Goal: Task Accomplishment & Management: Manage account settings

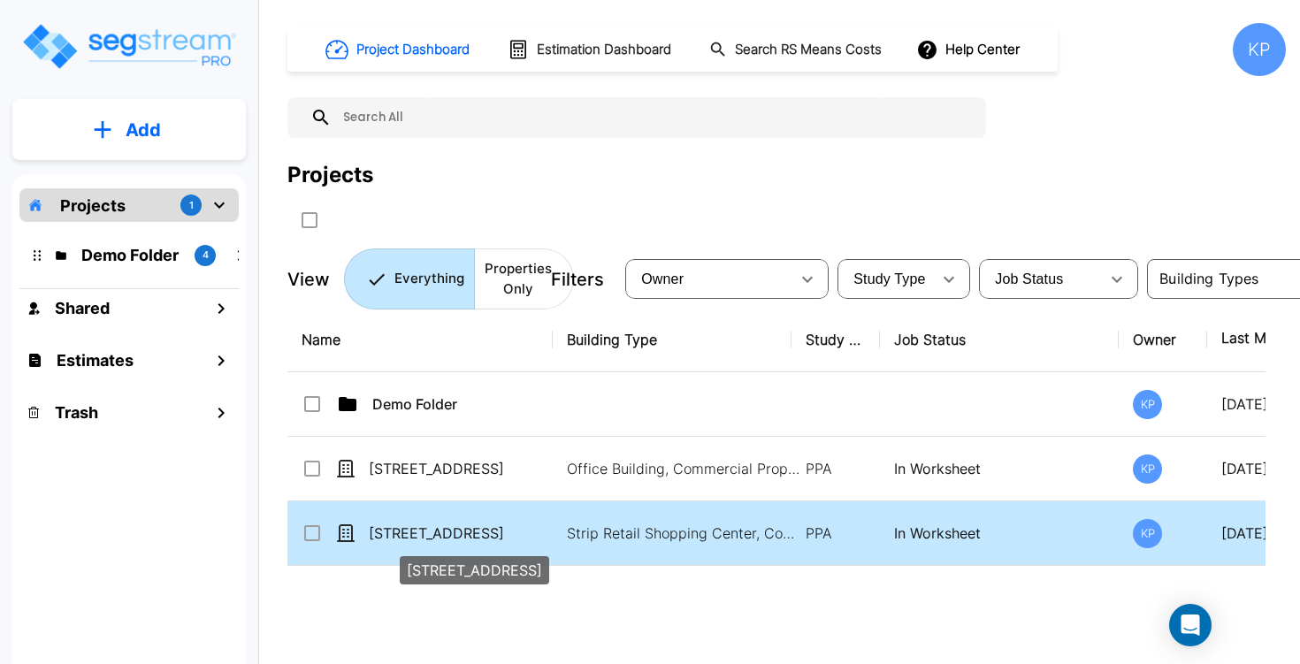
click at [441, 527] on p "[STREET_ADDRESS]" at bounding box center [457, 533] width 177 height 21
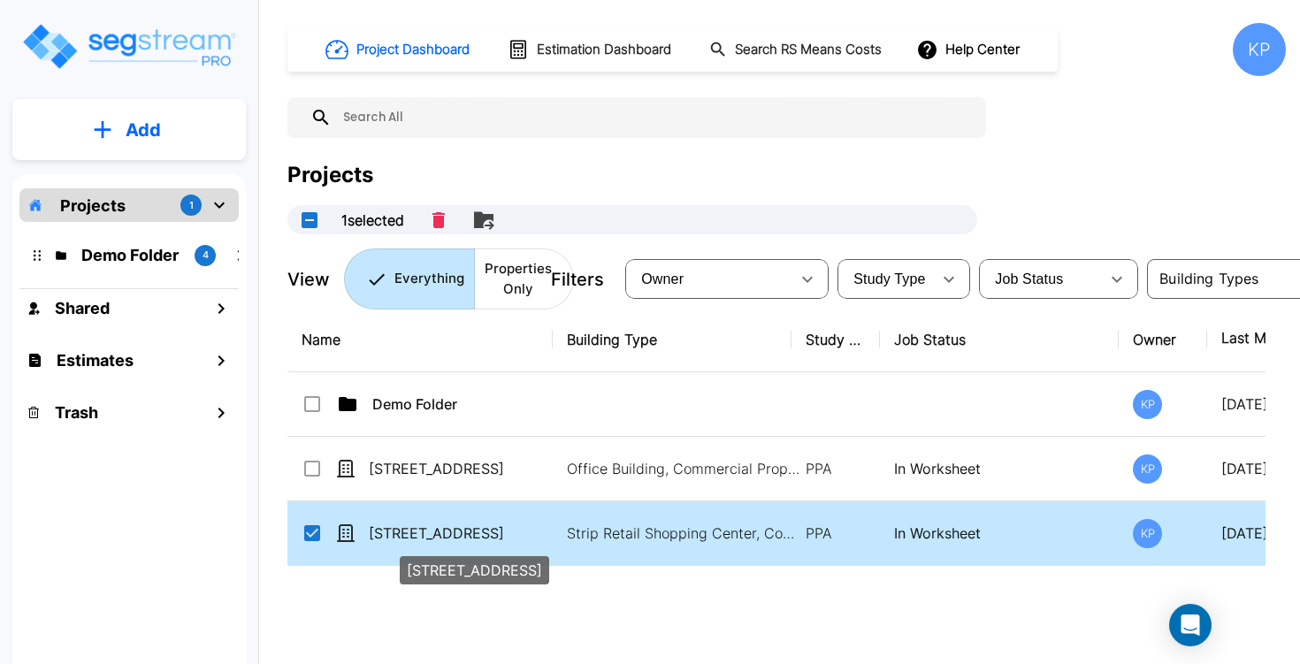
click at [462, 532] on p "[STREET_ADDRESS]" at bounding box center [457, 533] width 177 height 21
checkbox input "false"
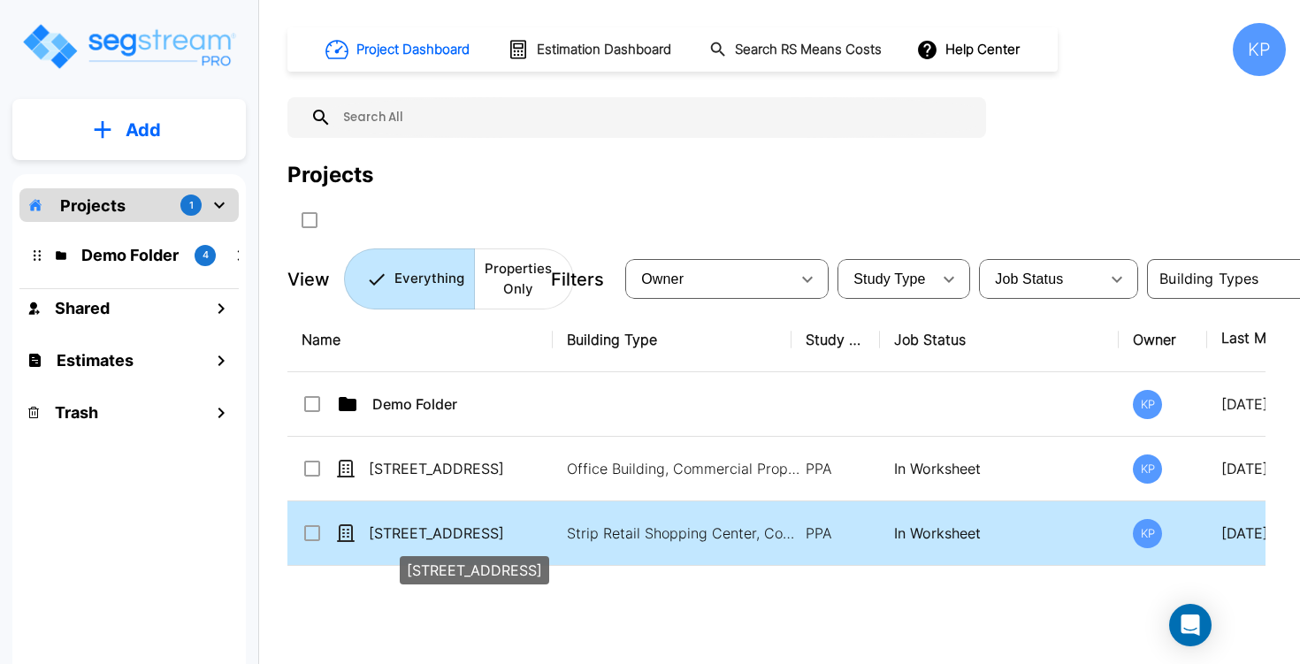
click at [462, 532] on p "[STREET_ADDRESS]" at bounding box center [457, 533] width 177 height 21
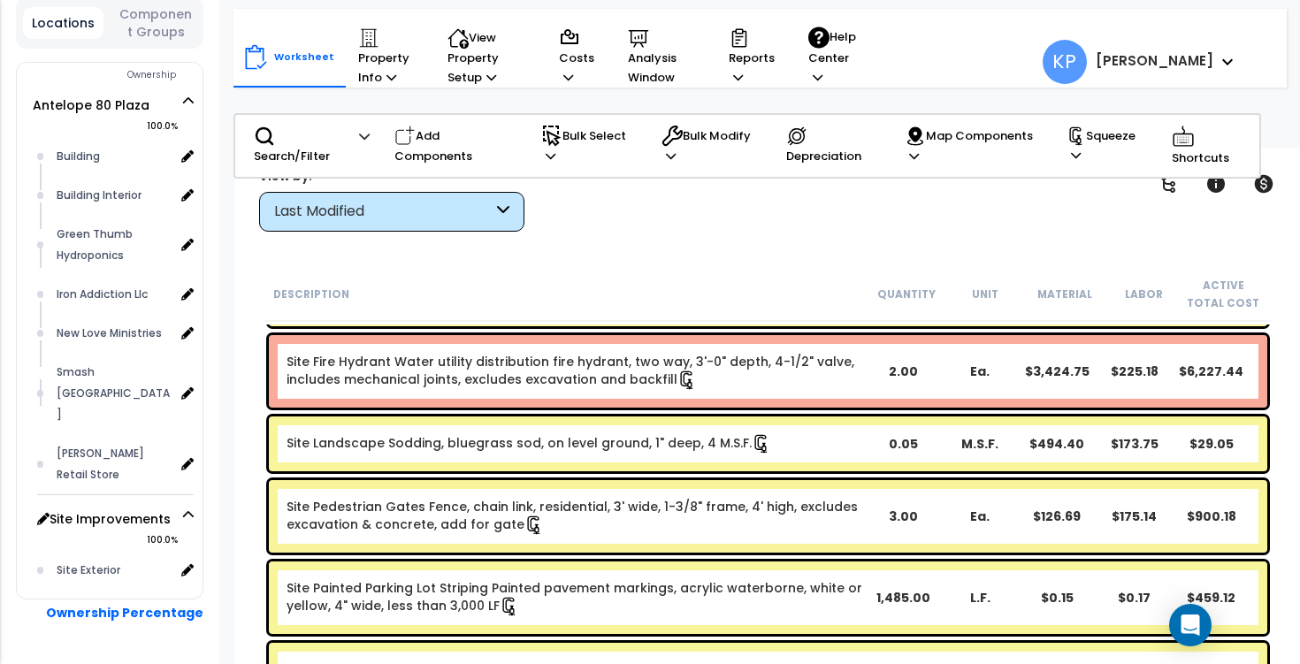
scroll to position [78, 0]
click at [737, 61] on p "Reports" at bounding box center [752, 57] width 46 height 60
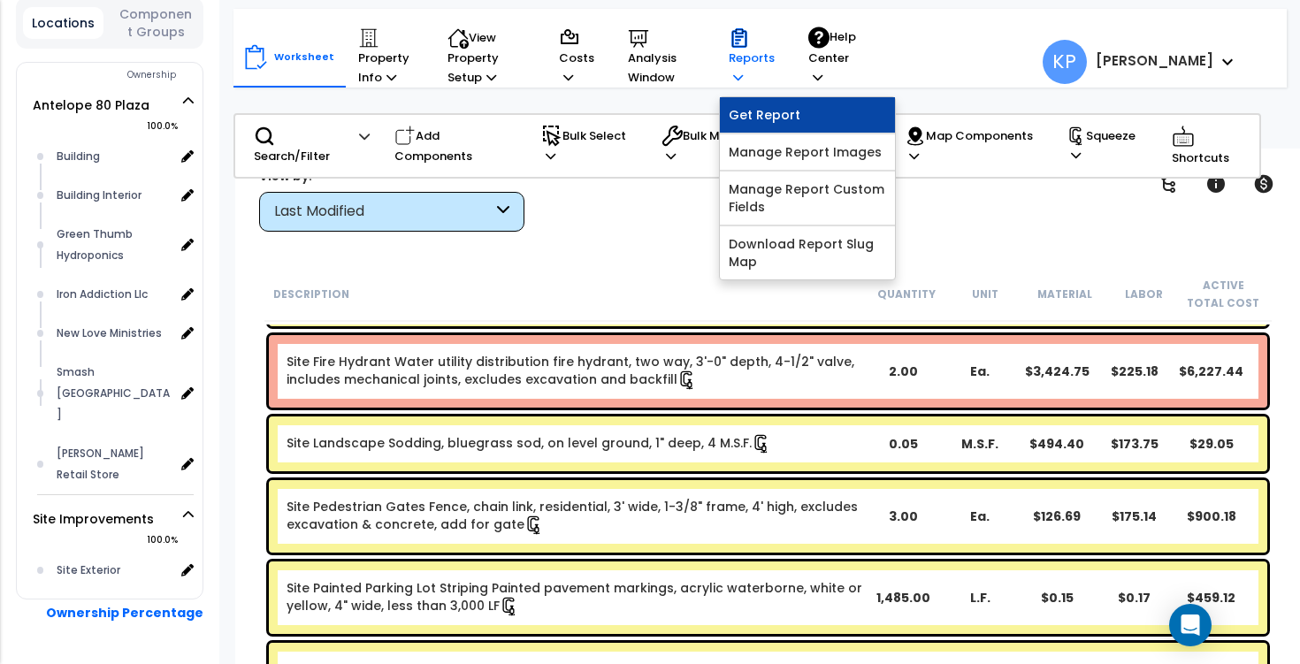
click at [783, 116] on link "Get Report" at bounding box center [807, 114] width 175 height 35
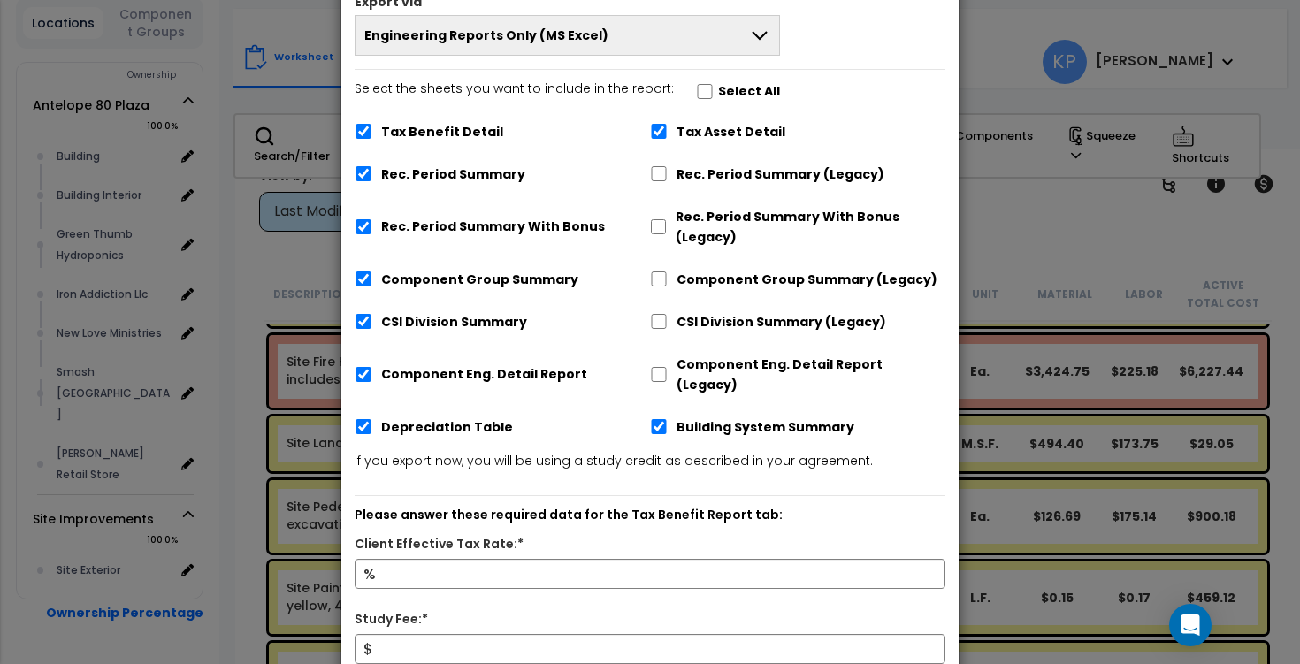
scroll to position [265, 0]
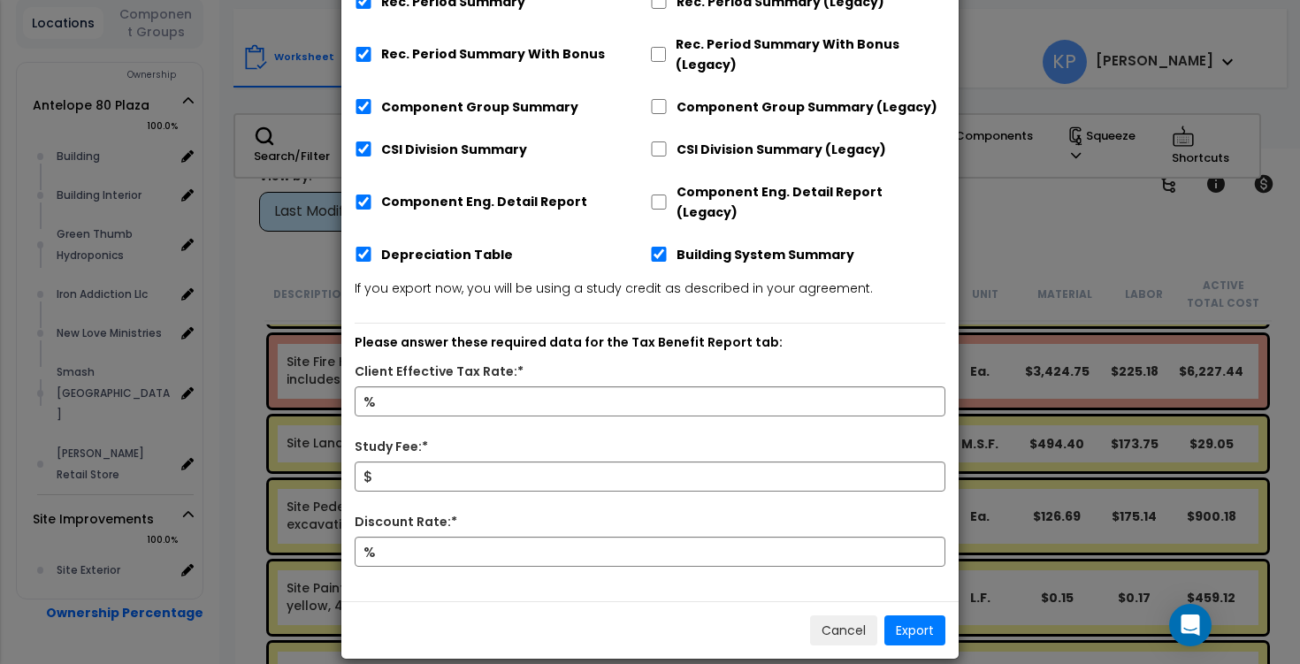
click at [842, 616] on button "Cancel" at bounding box center [843, 631] width 67 height 30
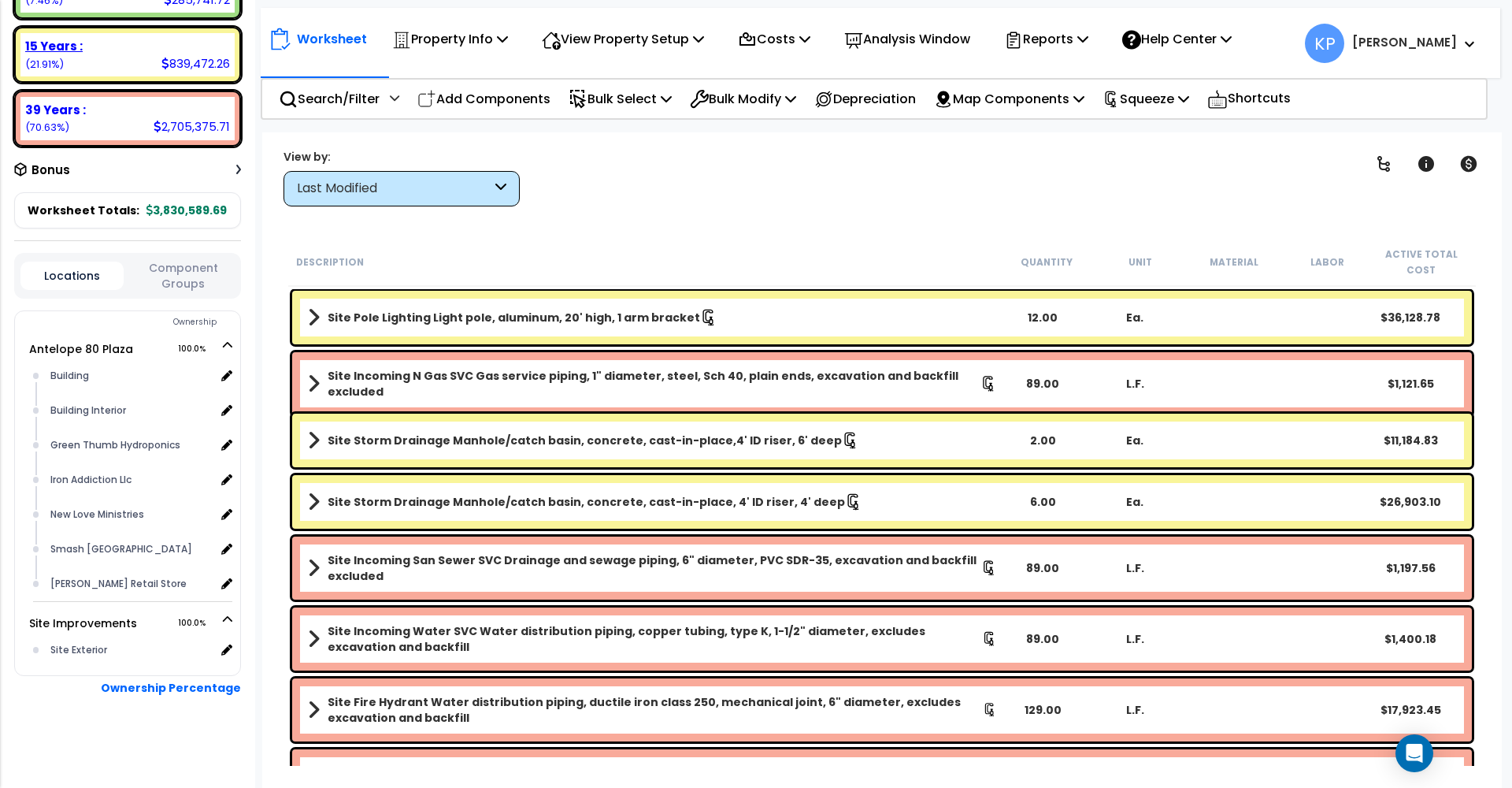
scroll to position [0, 0]
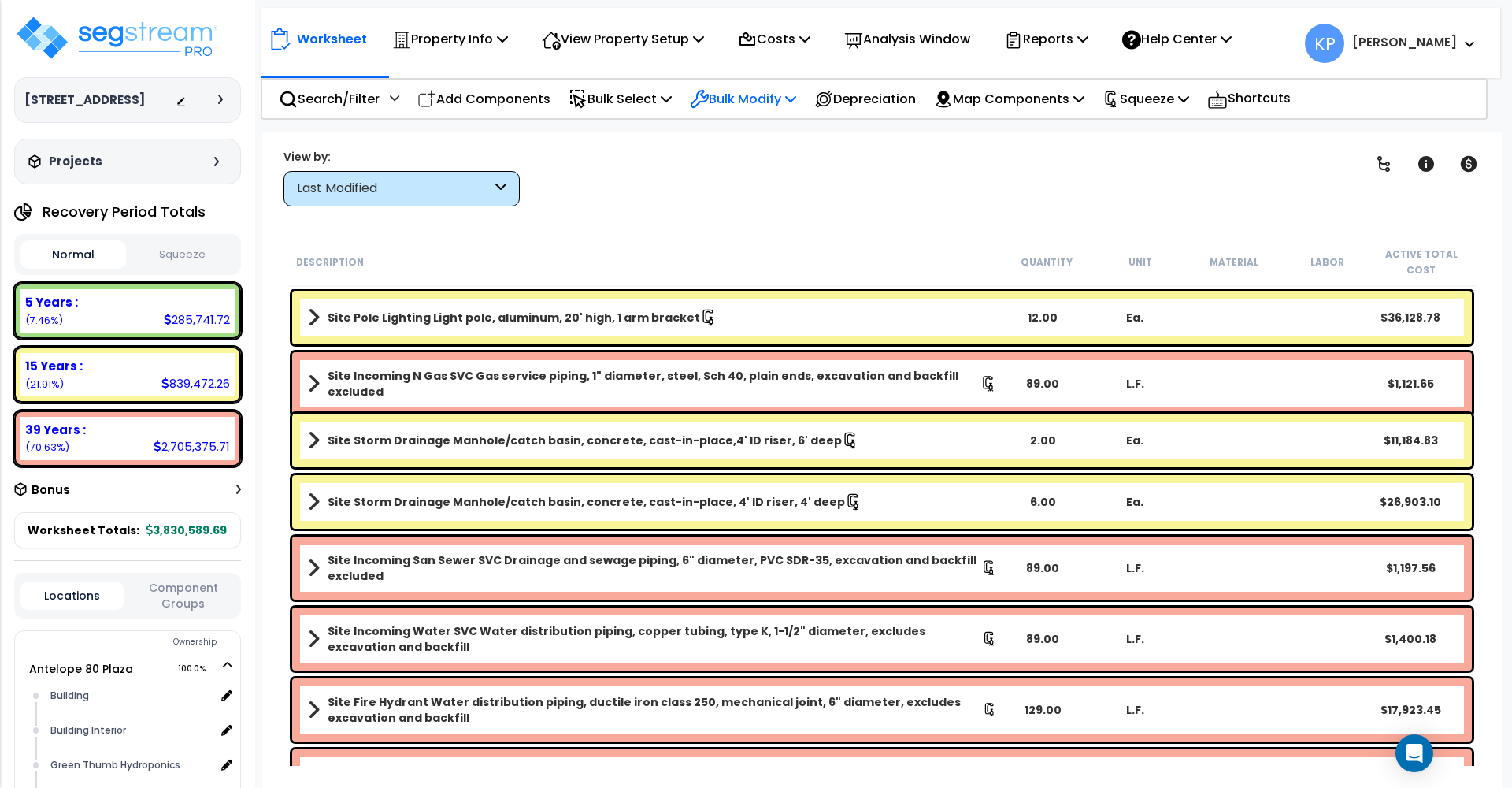
click at [771, 93] on p "Bulk Modify" at bounding box center [742, 99] width 106 height 21
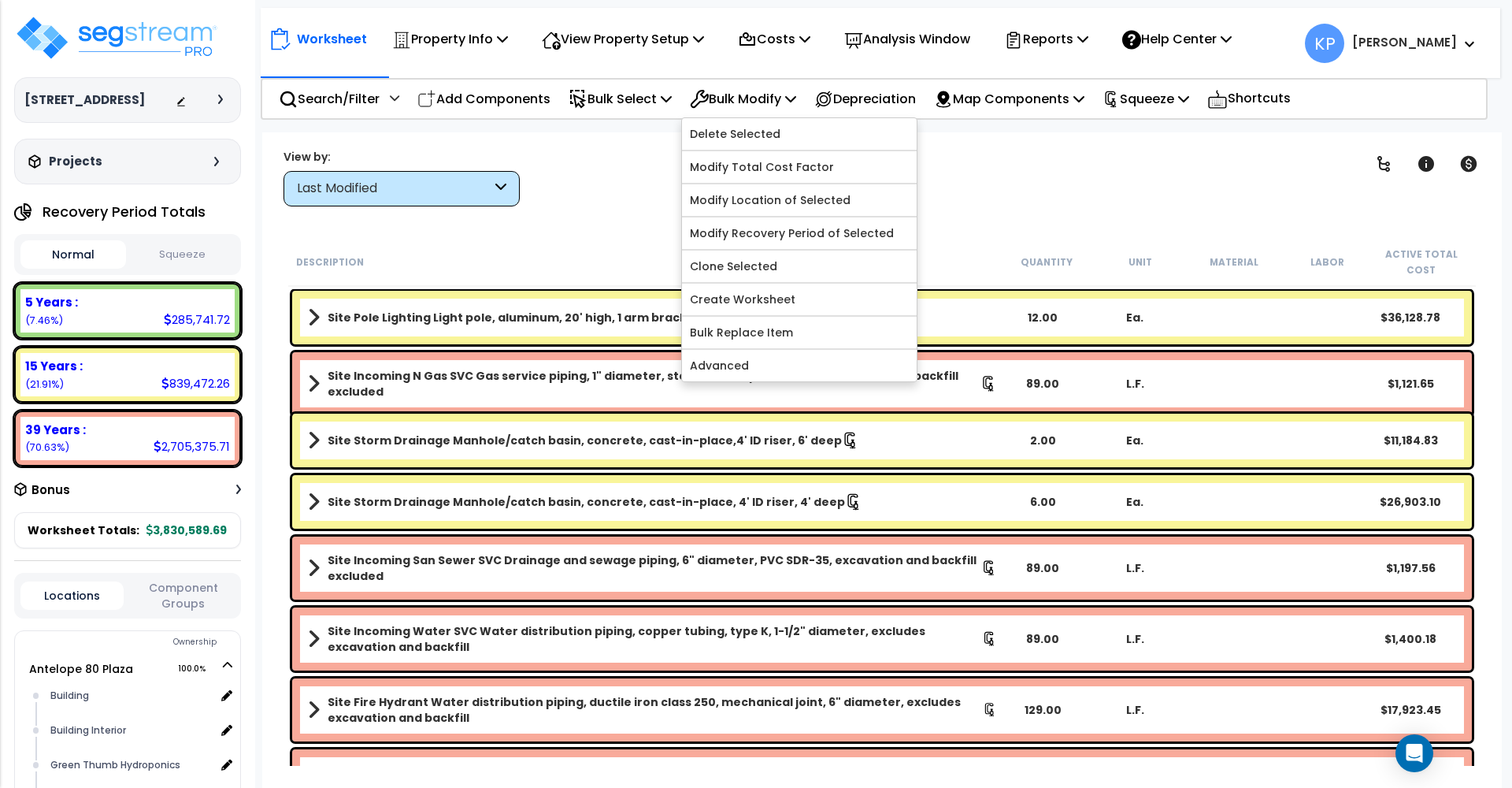
click at [1006, 173] on div "Clear Filters" at bounding box center [937, 176] width 796 height 58
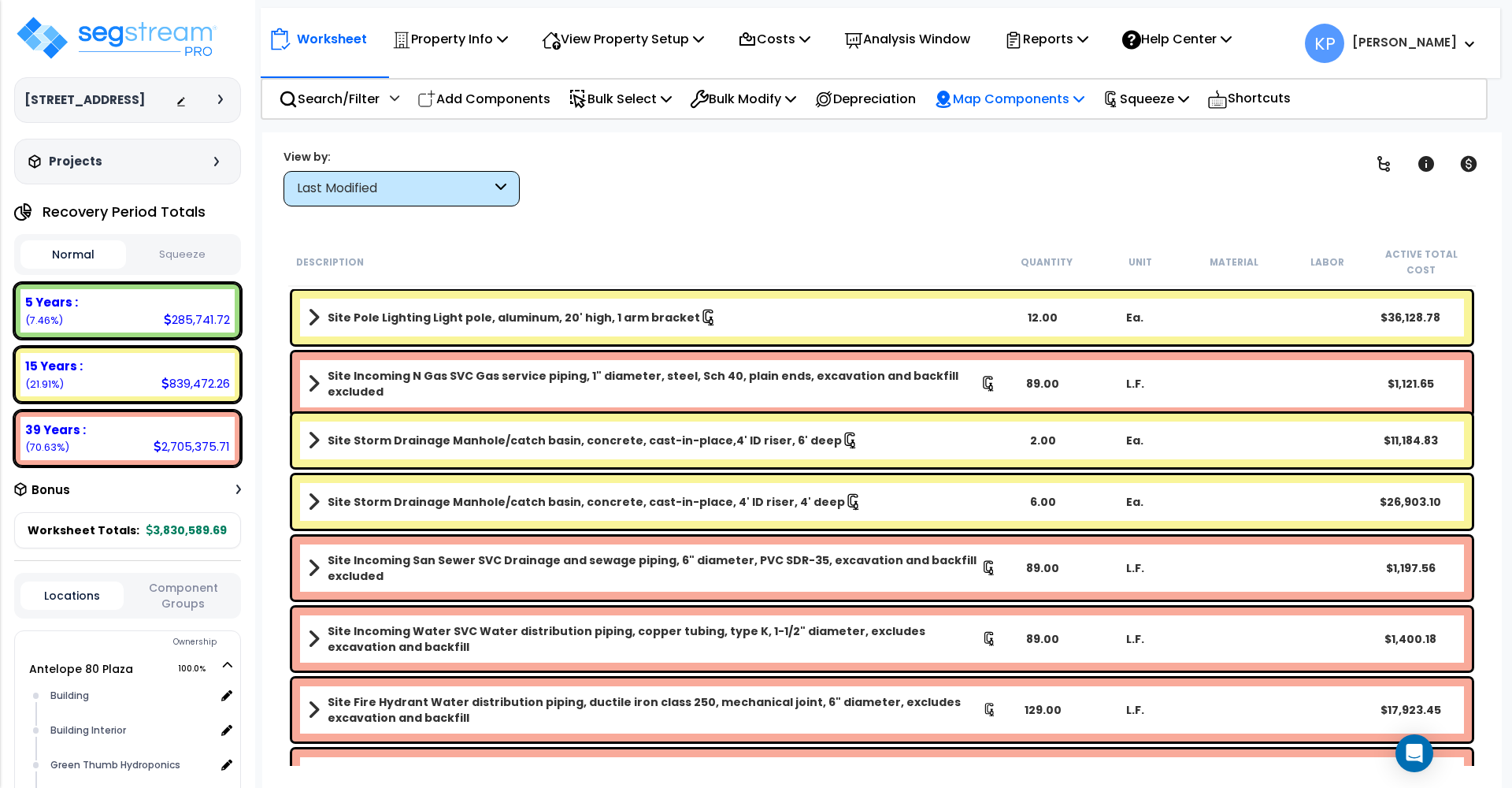
click at [1033, 98] on p "Map Components" at bounding box center [1008, 99] width 150 height 21
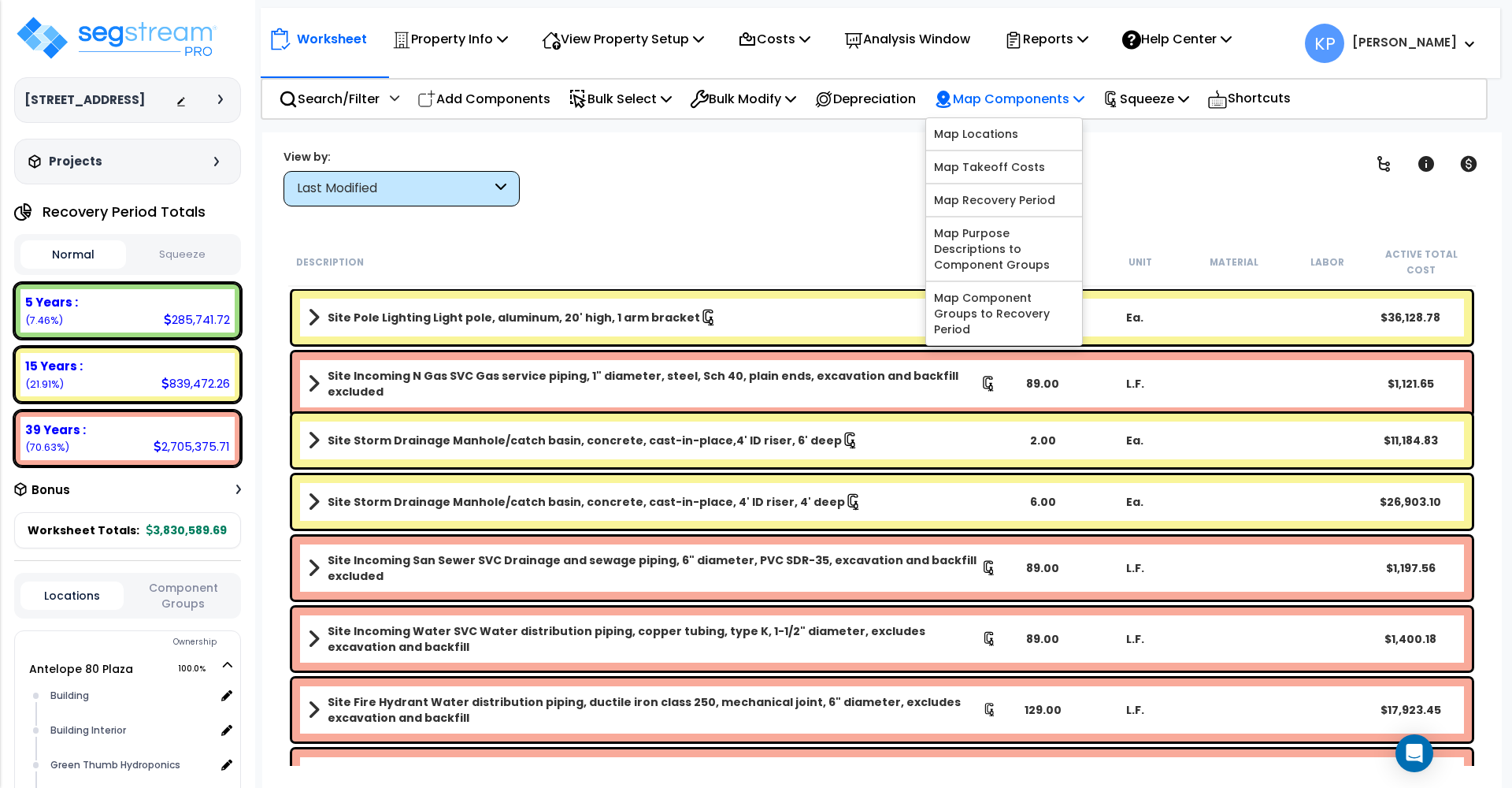
click at [1033, 98] on p "Map Components" at bounding box center [1008, 99] width 150 height 21
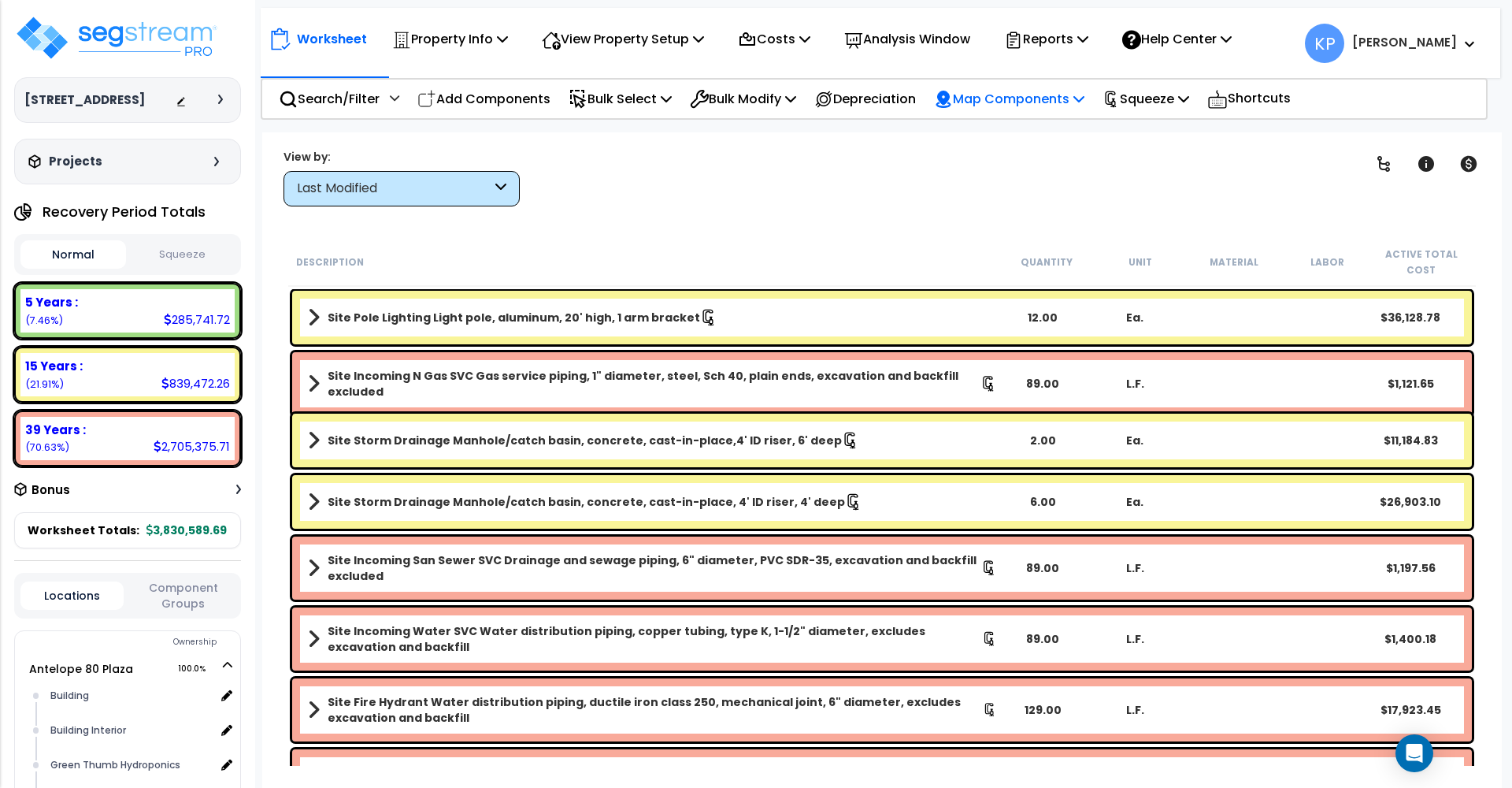
click at [1011, 100] on p "Map Components" at bounding box center [1008, 99] width 150 height 21
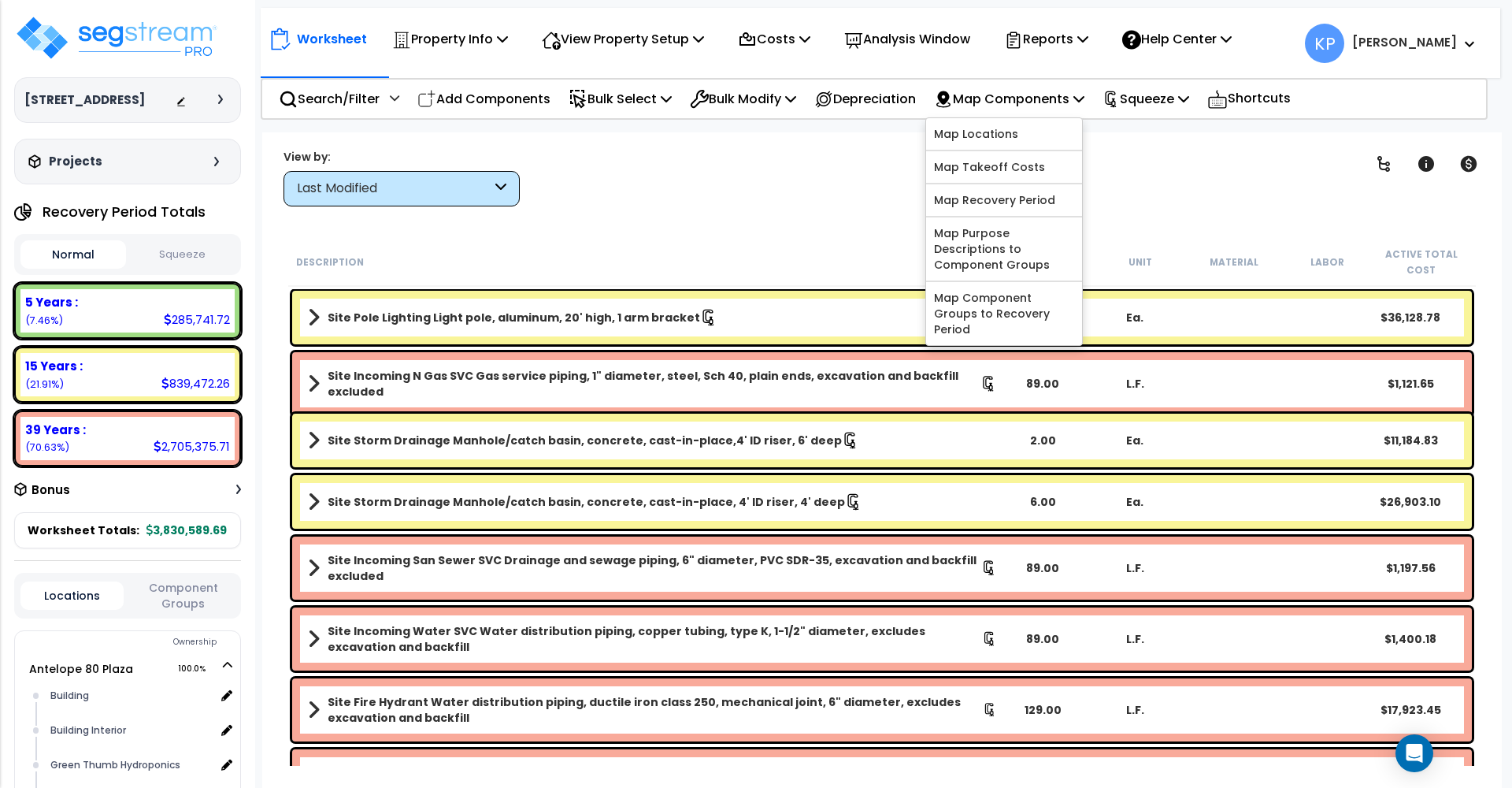
click at [760, 167] on div "Clear Filters" at bounding box center [937, 176] width 796 height 58
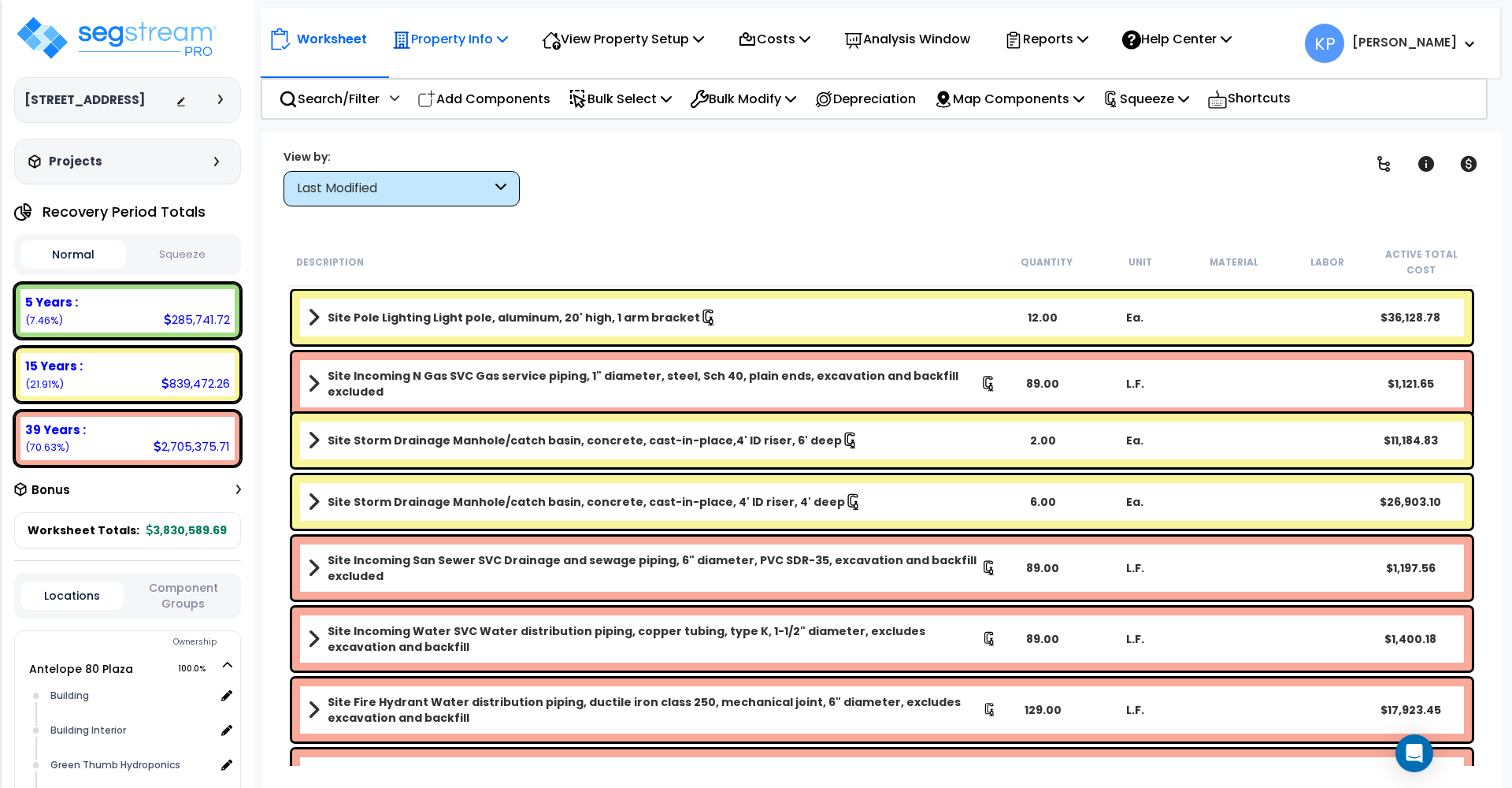
click at [473, 41] on p "Property Info" at bounding box center [450, 39] width 116 height 21
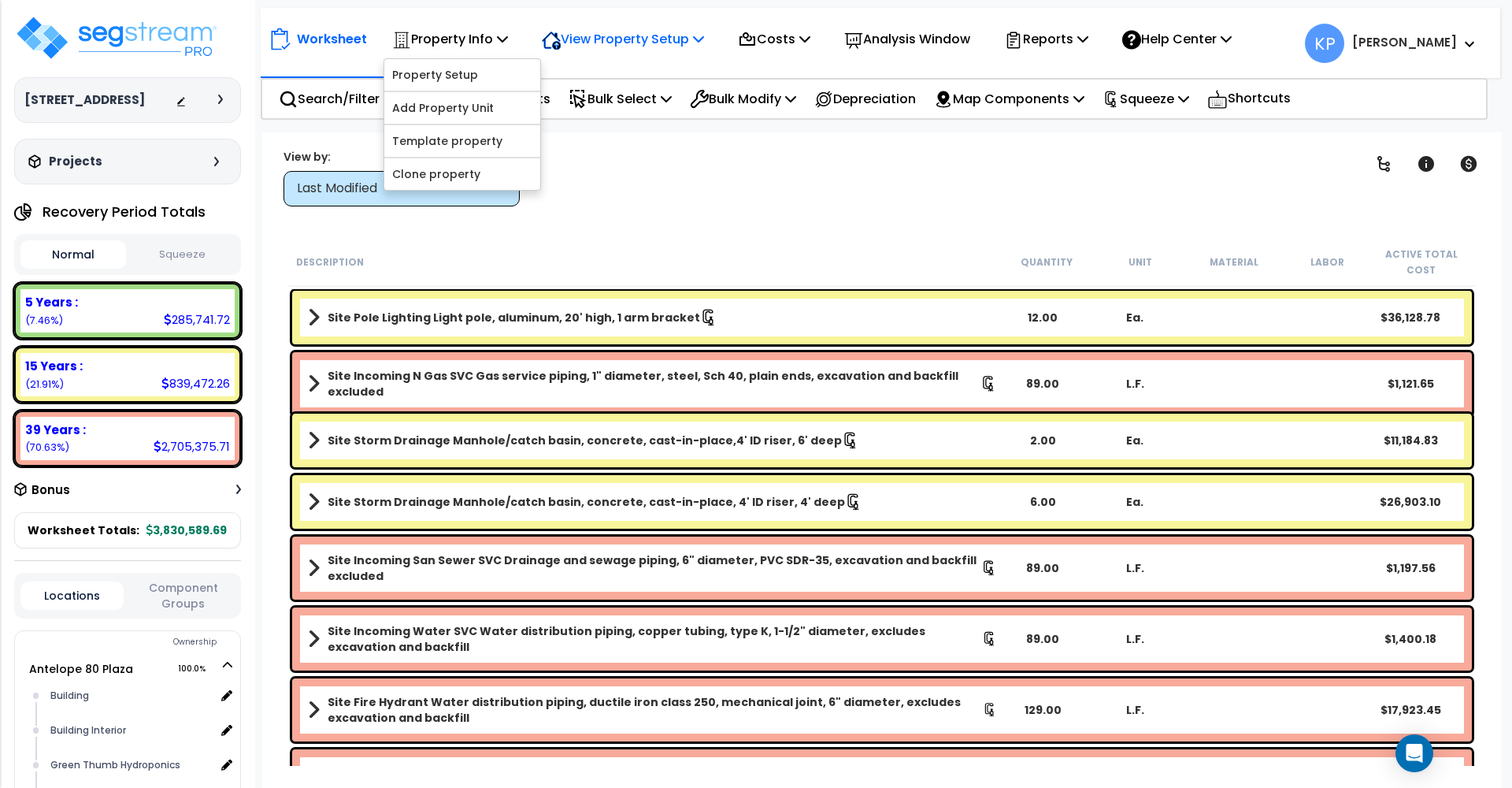
click at [508, 52] on div "View Property Setup" at bounding box center [450, 39] width 116 height 37
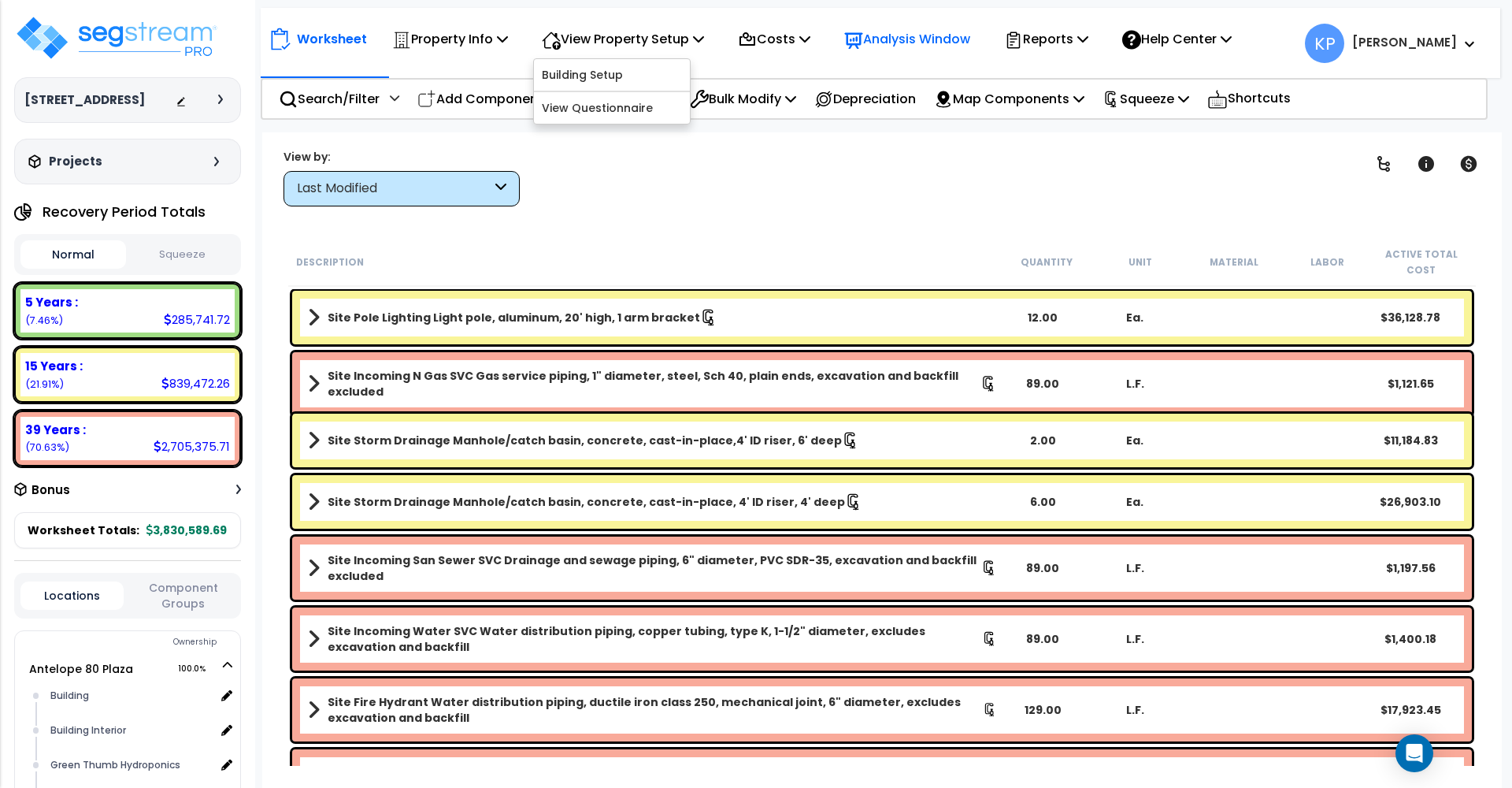
click at [970, 43] on p "Analysis Window" at bounding box center [907, 39] width 126 height 21
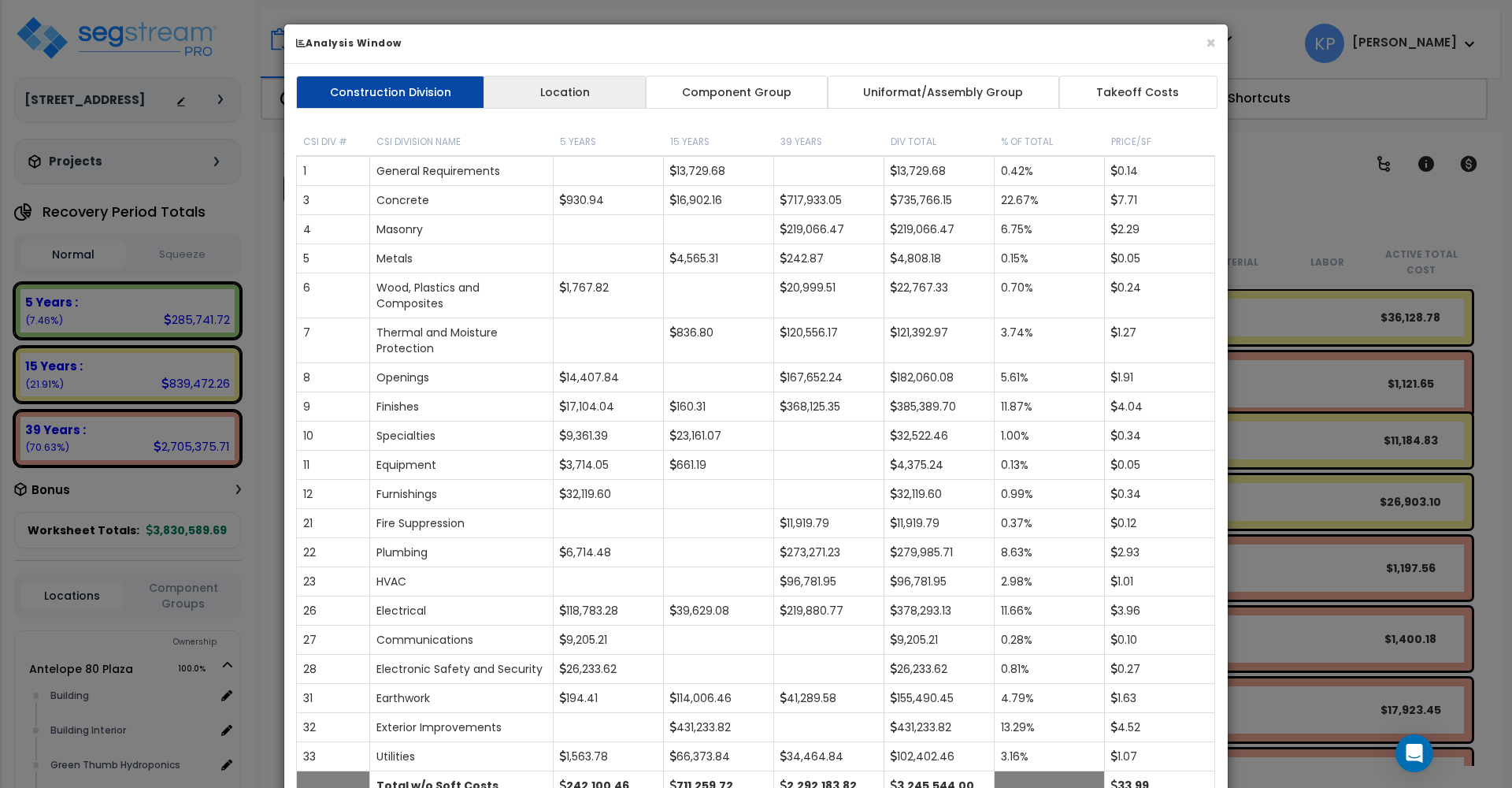
click at [584, 99] on link "Location" at bounding box center [564, 92] width 163 height 33
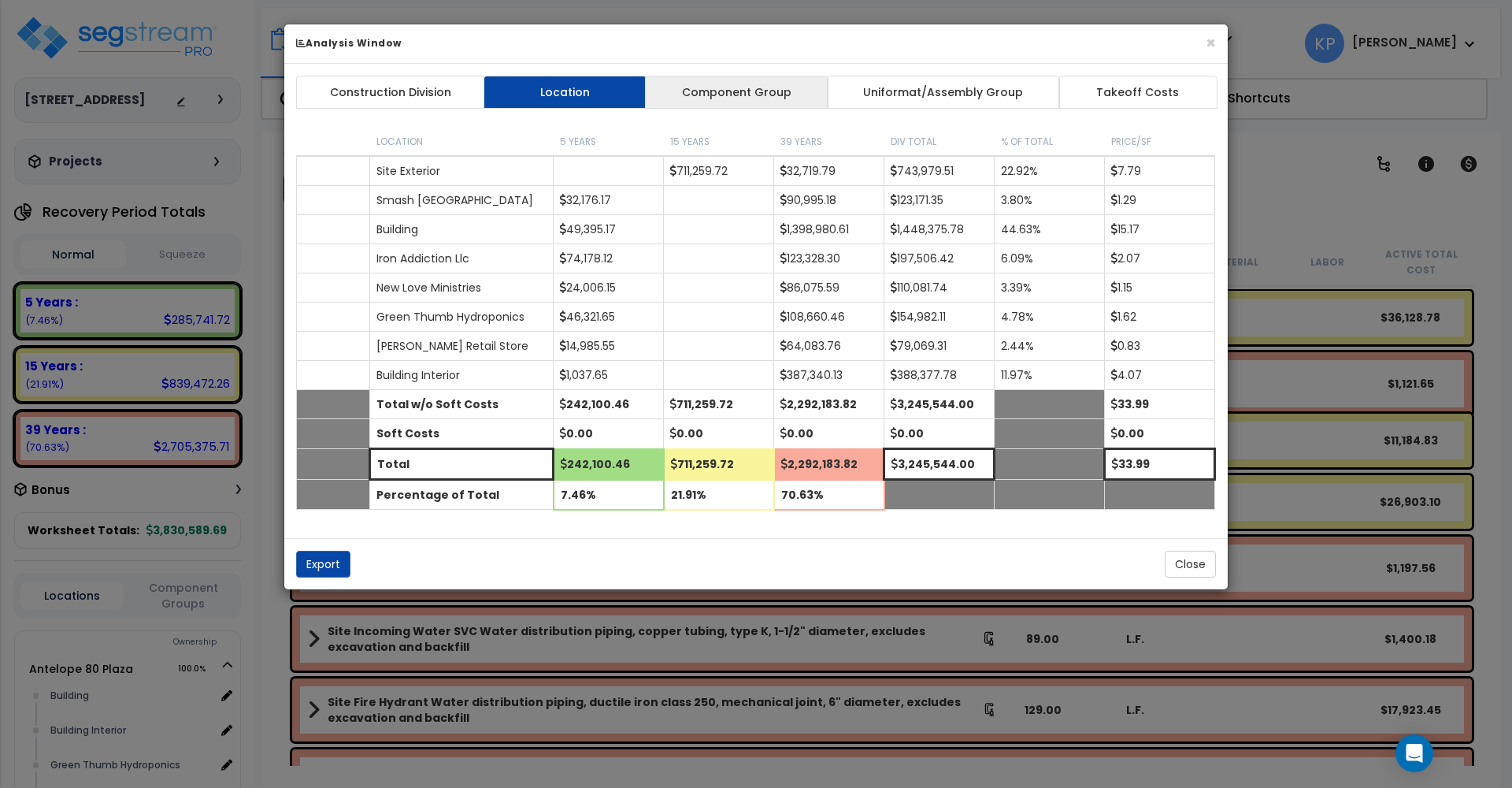
click at [770, 90] on link "Component Group" at bounding box center [736, 92] width 182 height 33
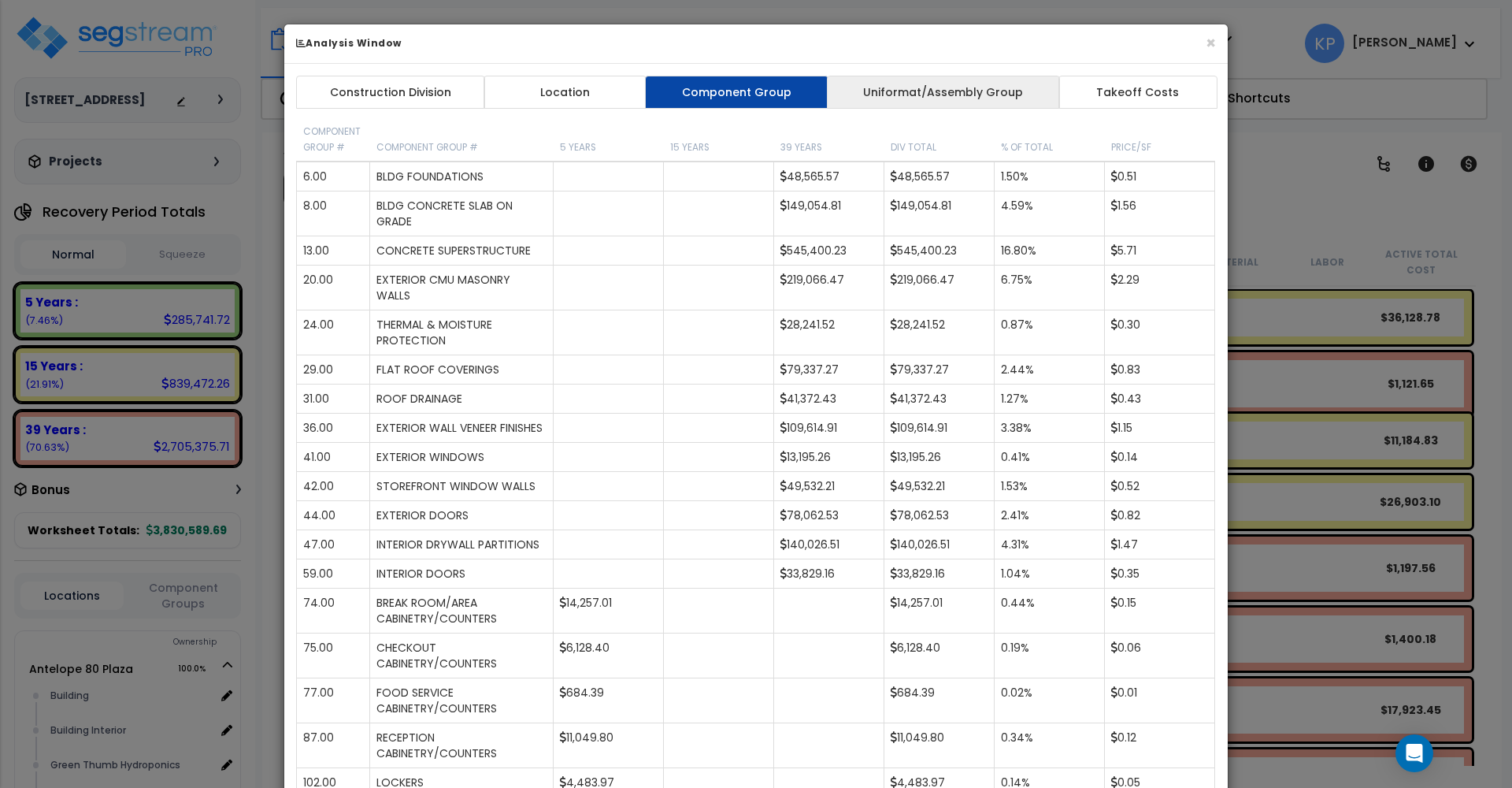
click at [945, 99] on link "Uniformat/Assembly Group" at bounding box center [943, 92] width 233 height 33
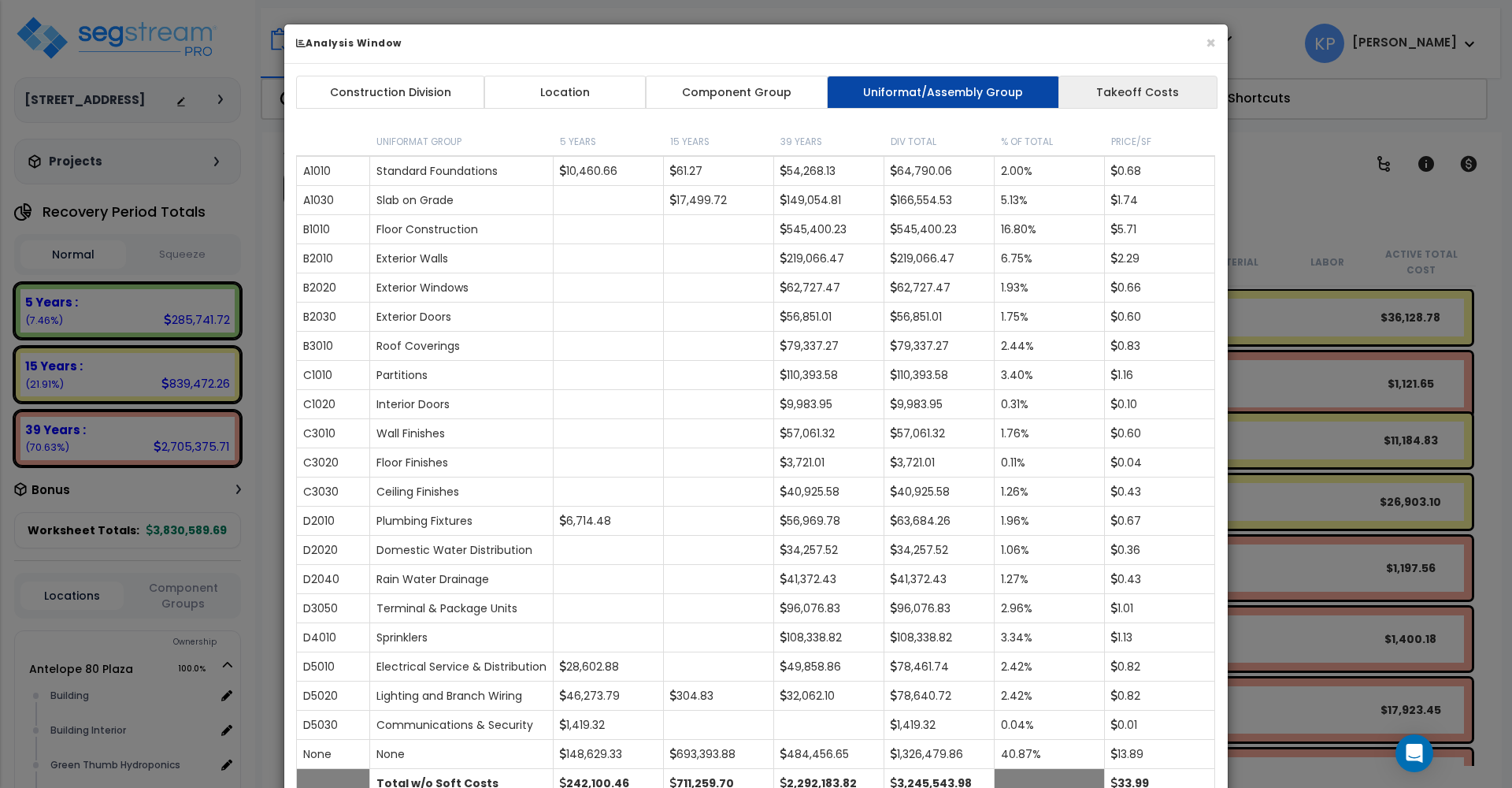
click at [1101, 95] on link "Takeoff Costs" at bounding box center [1137, 92] width 159 height 33
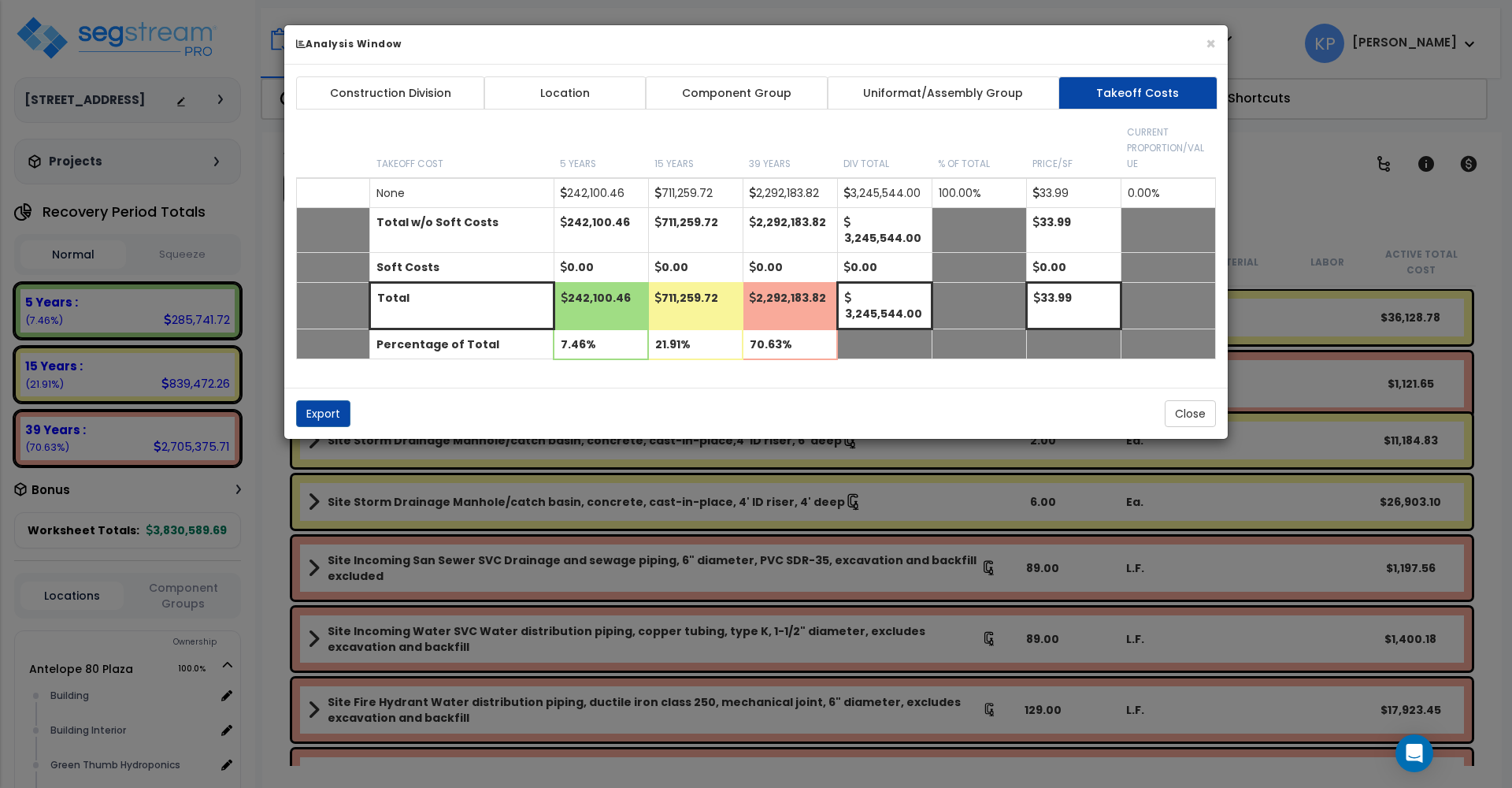
click at [1157, 41] on div "× Analysis Window" at bounding box center [756, 45] width 943 height 39
click at [1157, 45] on button "×" at bounding box center [1210, 44] width 11 height 17
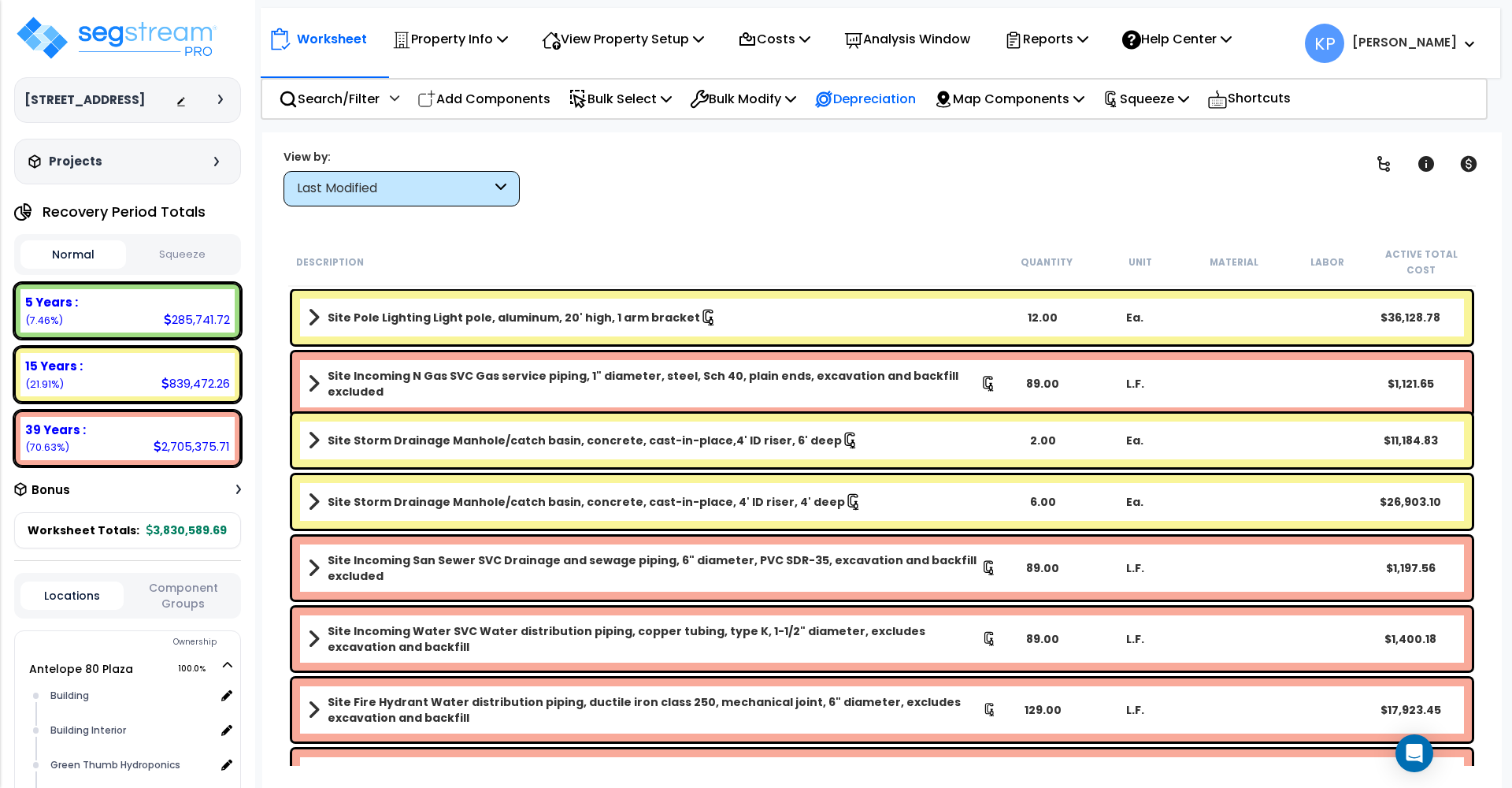
click at [905, 97] on p "Depreciation" at bounding box center [865, 99] width 101 height 21
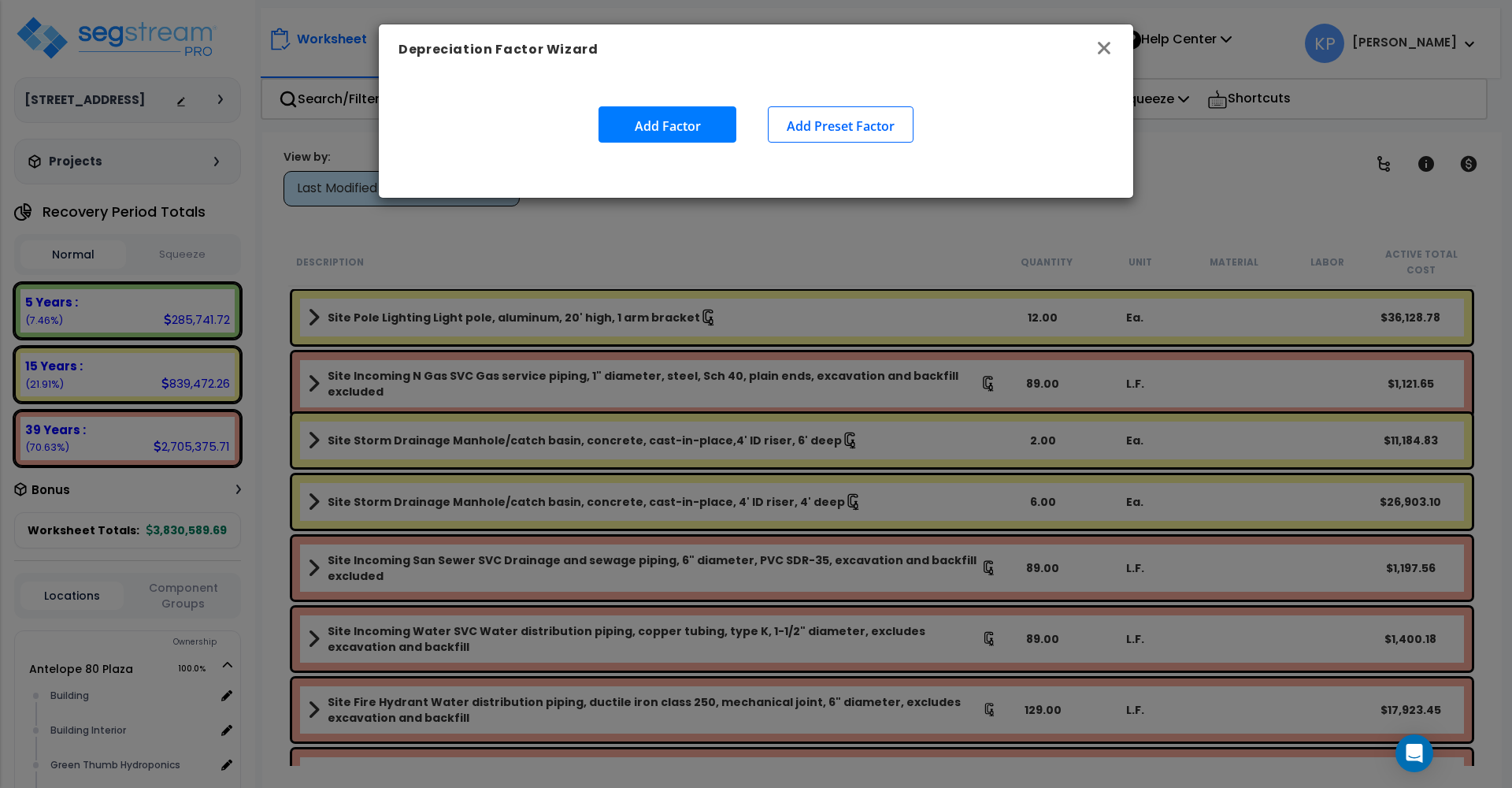
click at [1096, 45] on icon "button" at bounding box center [1104, 47] width 19 height 19
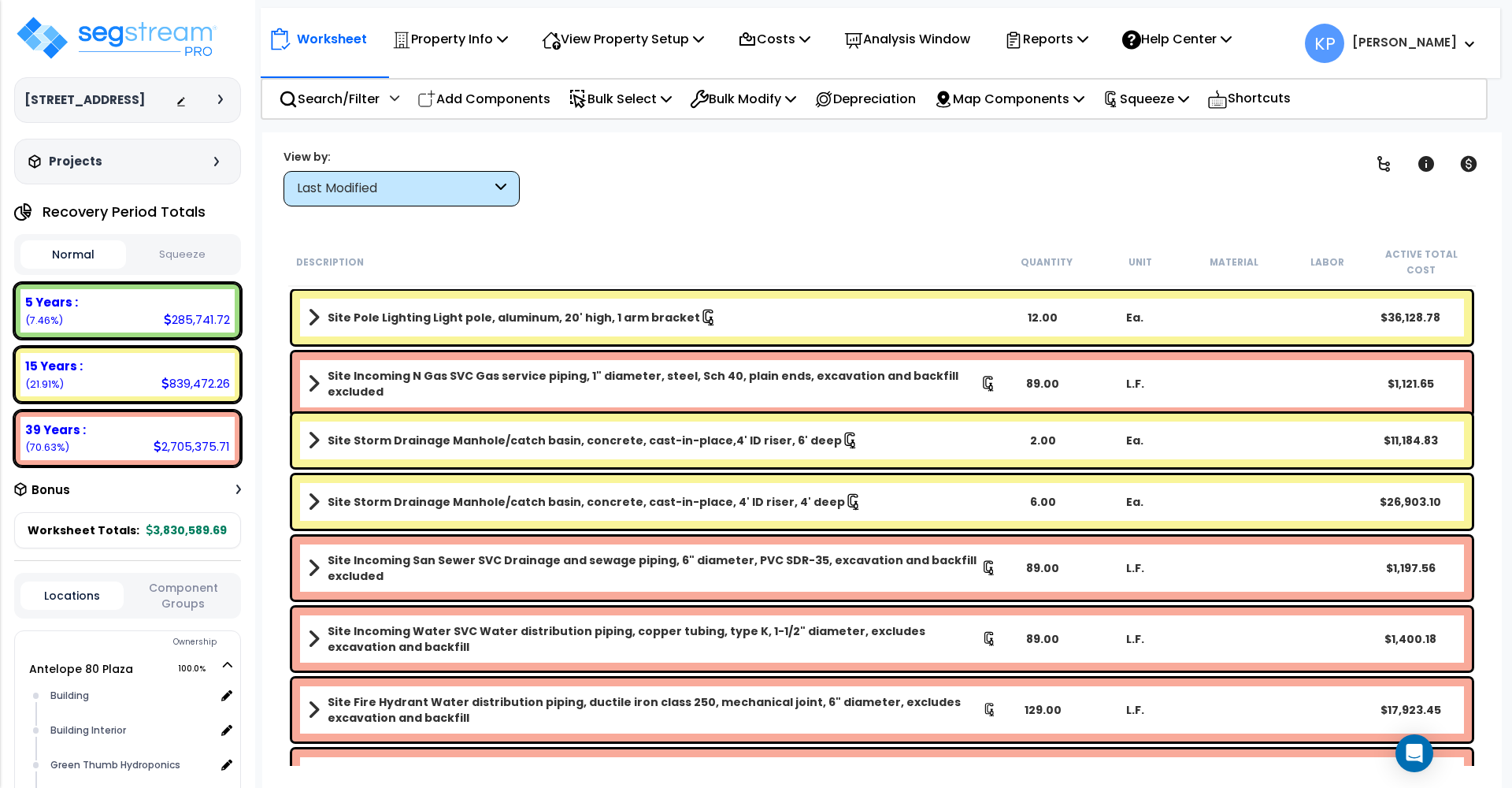
click at [231, 99] on div "6412 Tupelo Dr Depreciable Tax Basis : 3,245,544.00 Placed-In-Service Date : 06…" at bounding box center [127, 100] width 227 height 45
click at [222, 99] on icon at bounding box center [220, 99] width 4 height 10
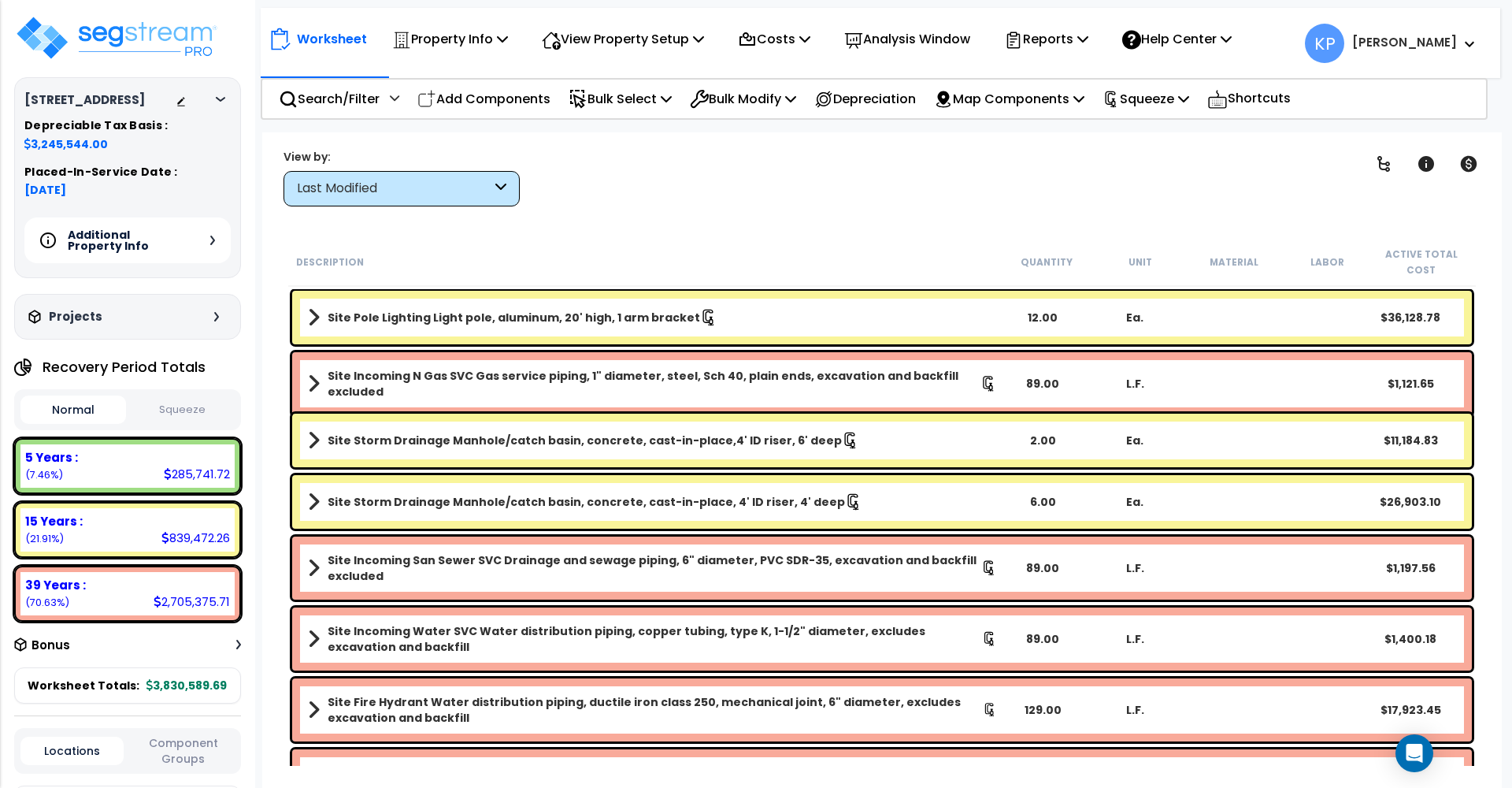
click at [78, 37] on img at bounding box center [117, 37] width 205 height 47
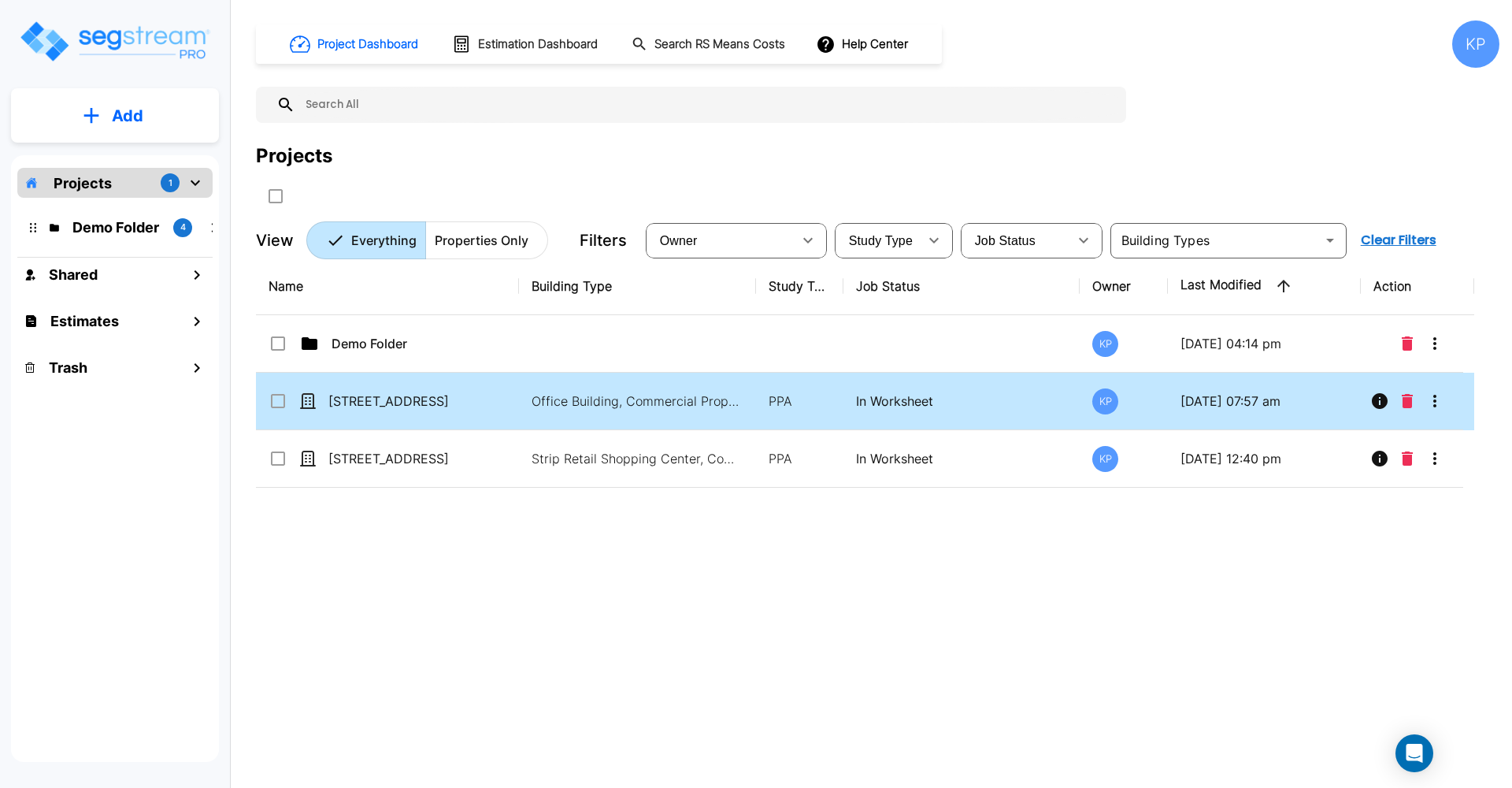
click at [426, 391] on td "[STREET_ADDRESS]" at bounding box center [387, 401] width 263 height 58
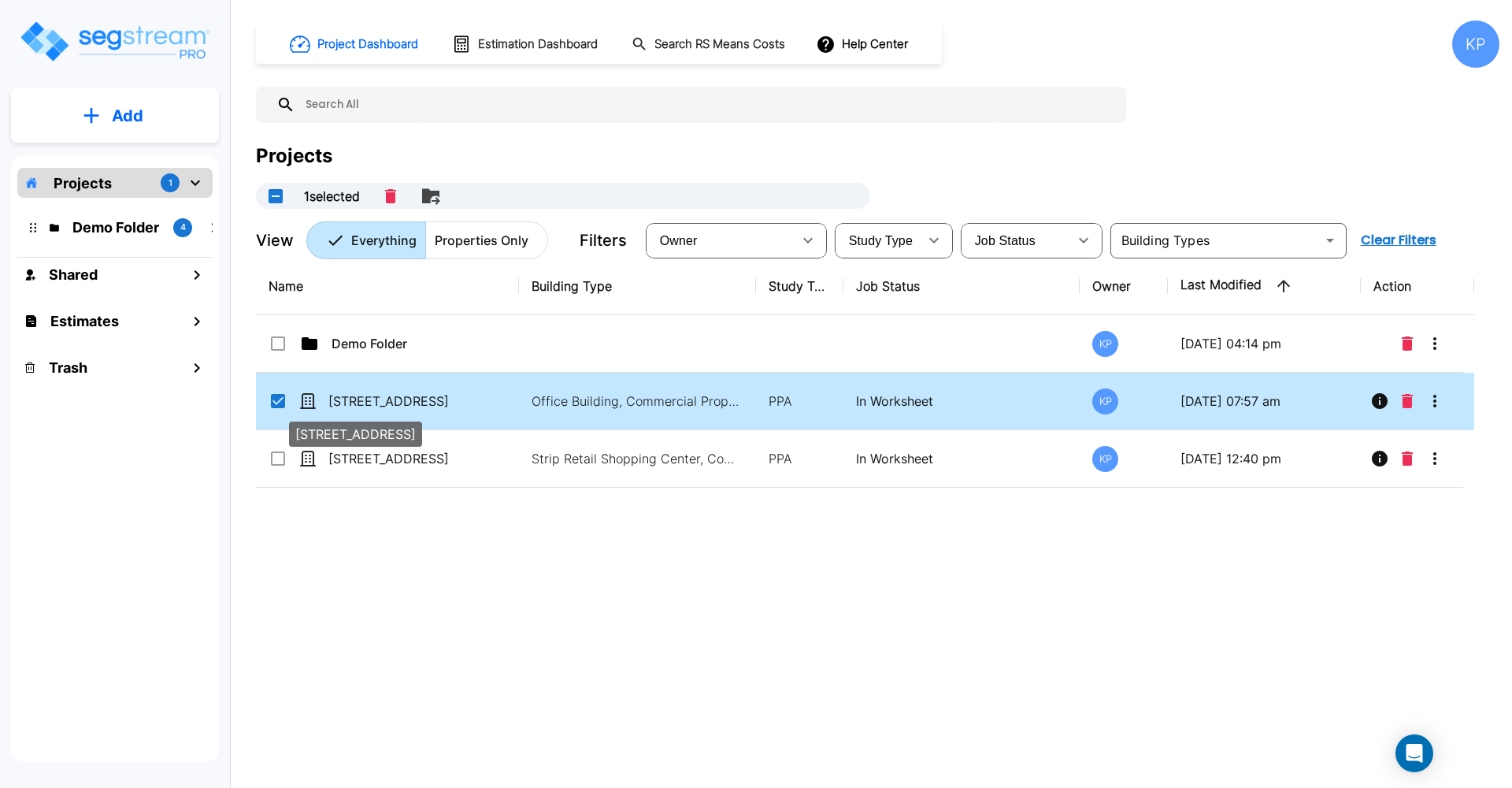
click at [416, 395] on p "[STREET_ADDRESS]" at bounding box center [407, 401] width 158 height 19
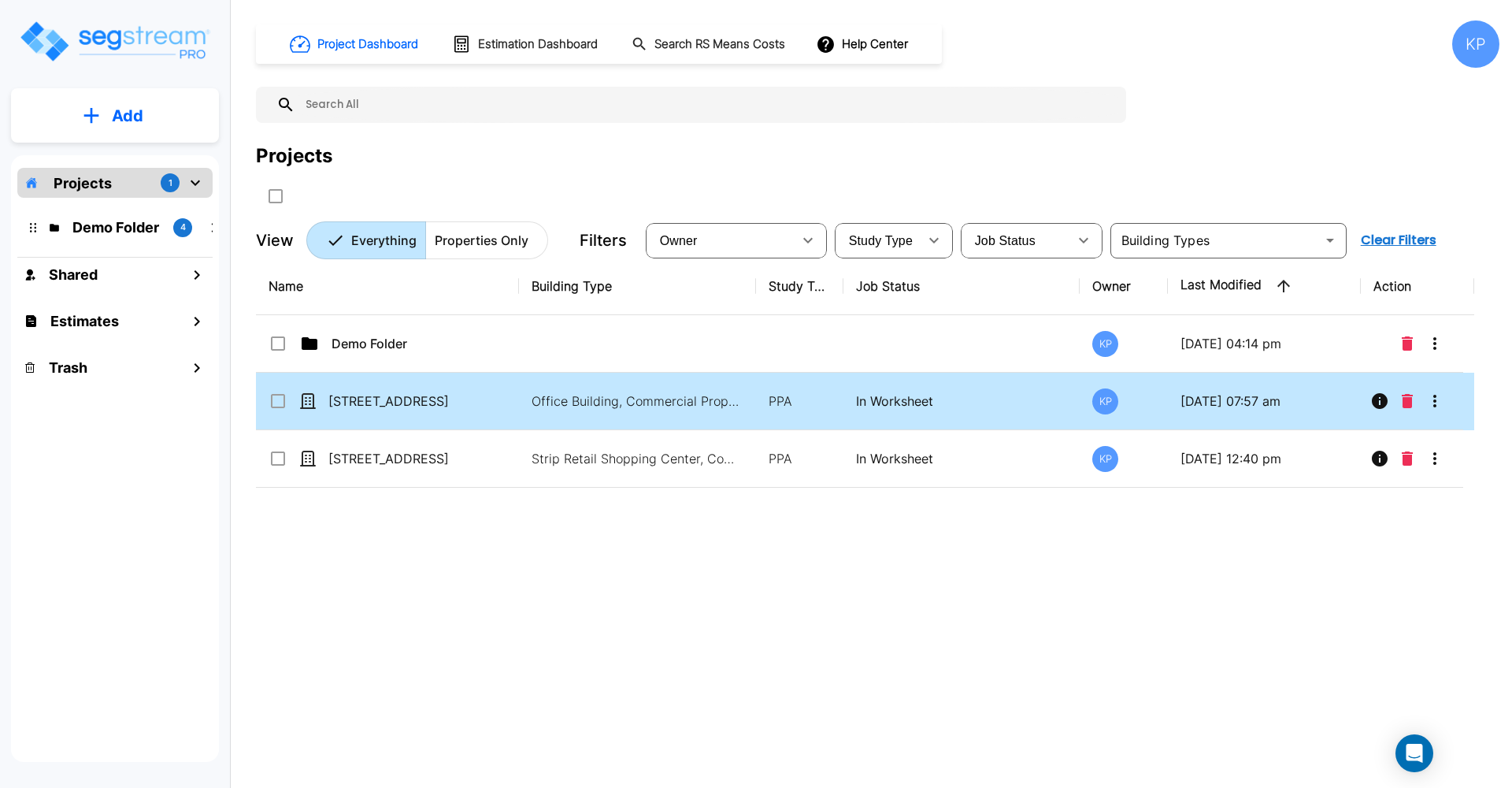
click at [867, 400] on p "In Worksheet" at bounding box center [962, 401] width 212 height 19
checkbox input "true"
click at [867, 400] on p "In Worksheet" at bounding box center [962, 401] width 212 height 19
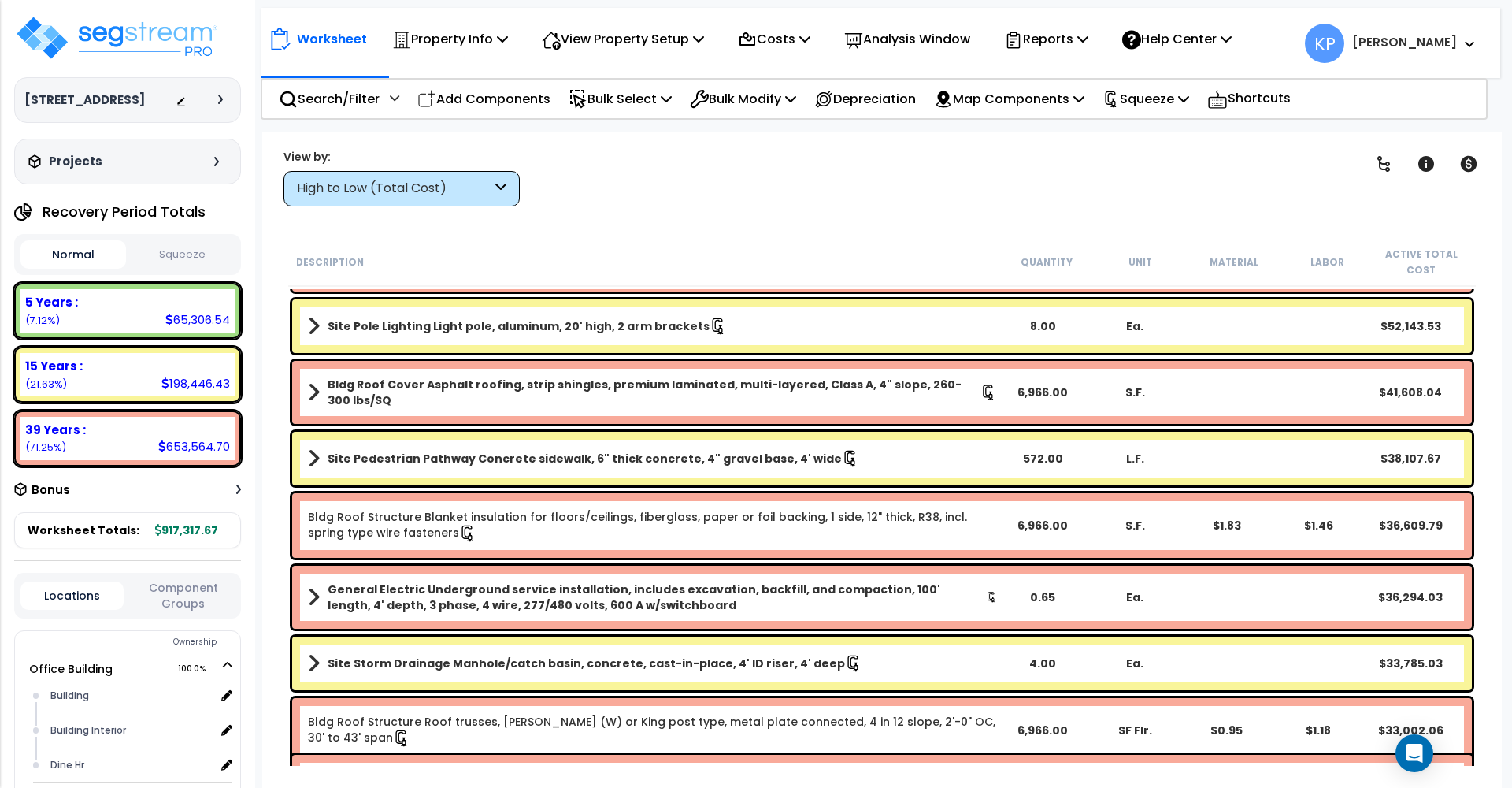
click at [154, 169] on div "Projects" at bounding box center [125, 162] width 202 height 16
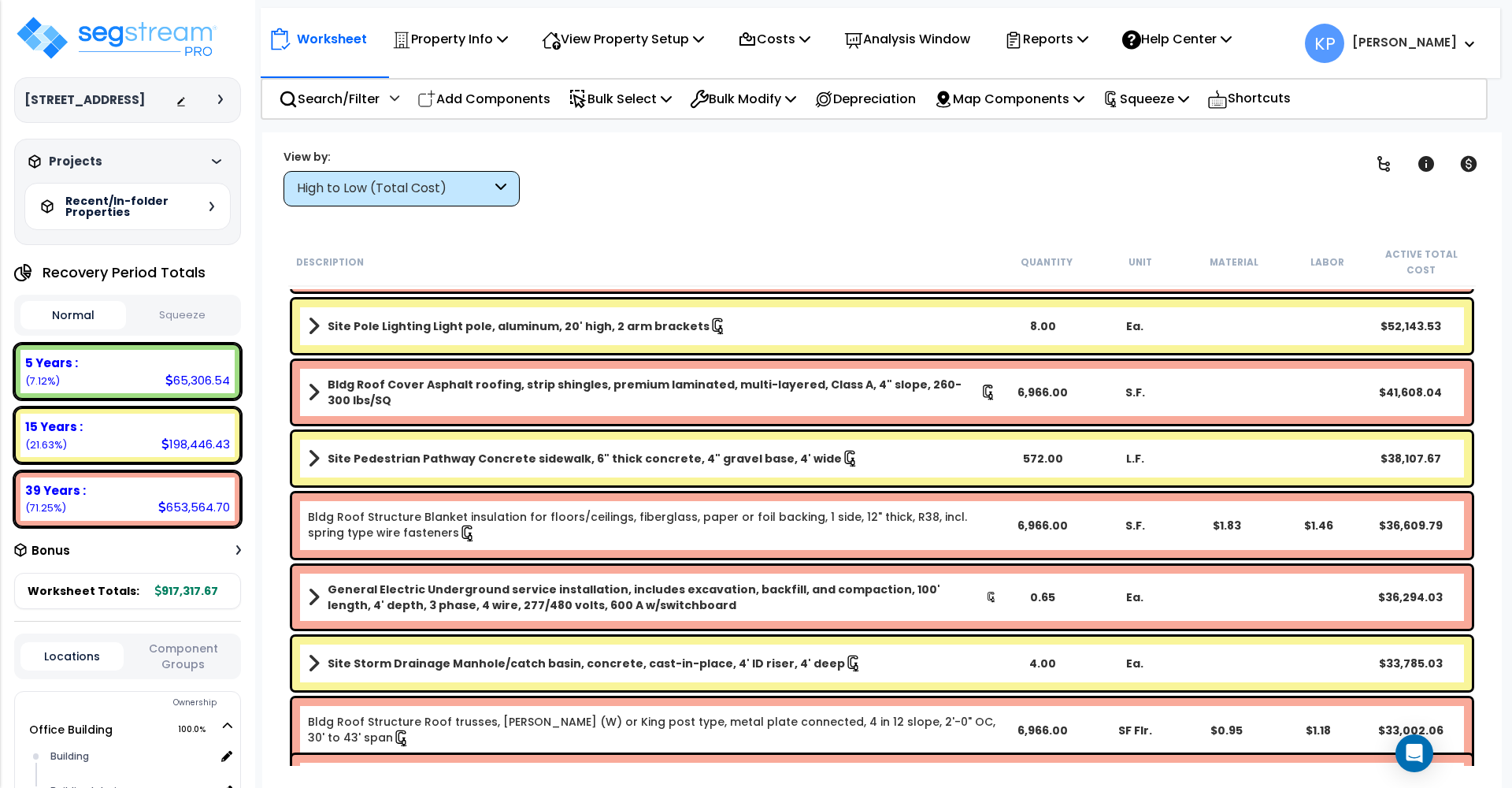
click at [154, 169] on div "Projects" at bounding box center [125, 162] width 202 height 16
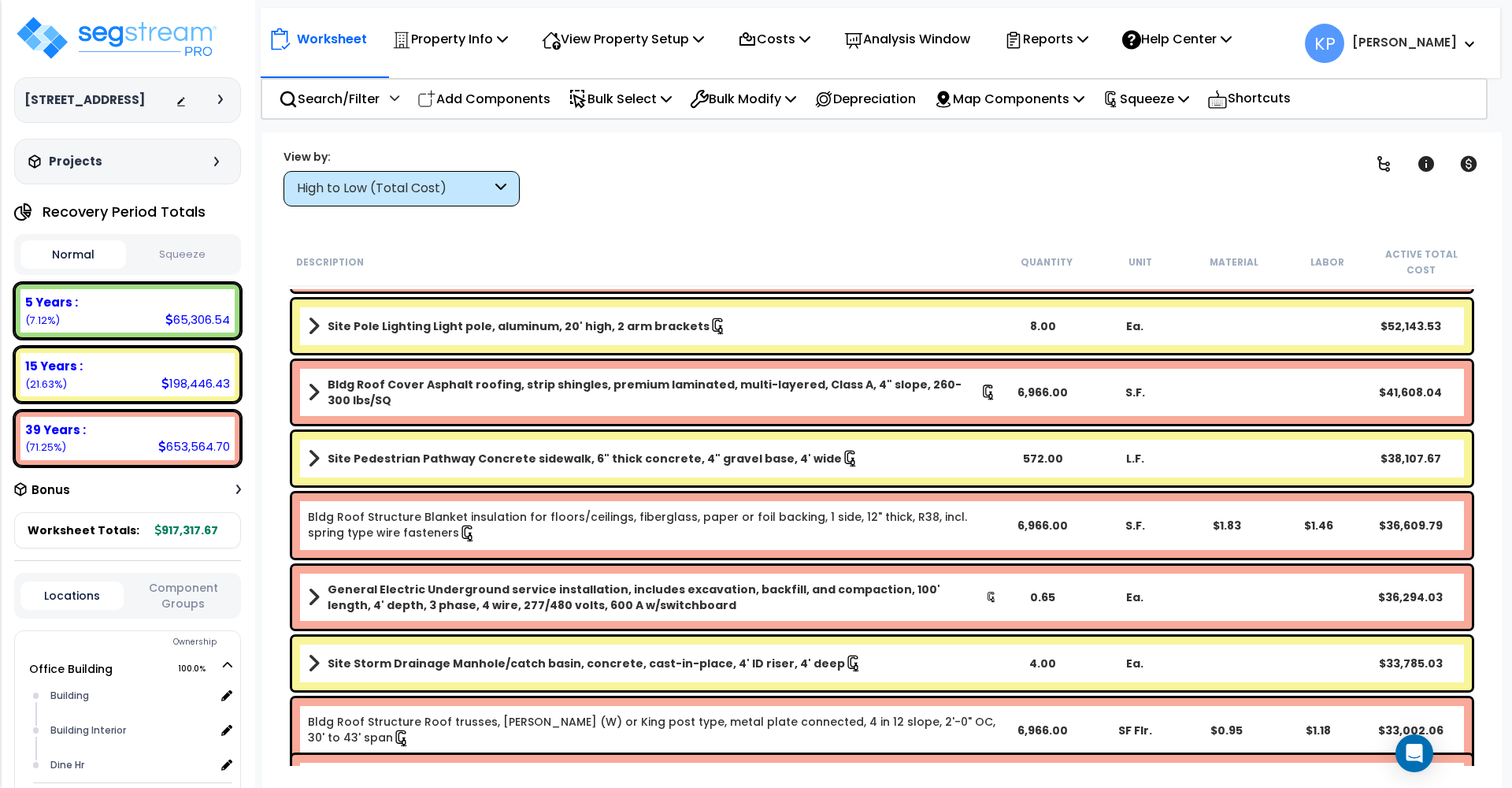
click at [215, 105] on div at bounding box center [203, 101] width 55 height 16
click at [222, 104] on icon at bounding box center [220, 99] width 4 height 10
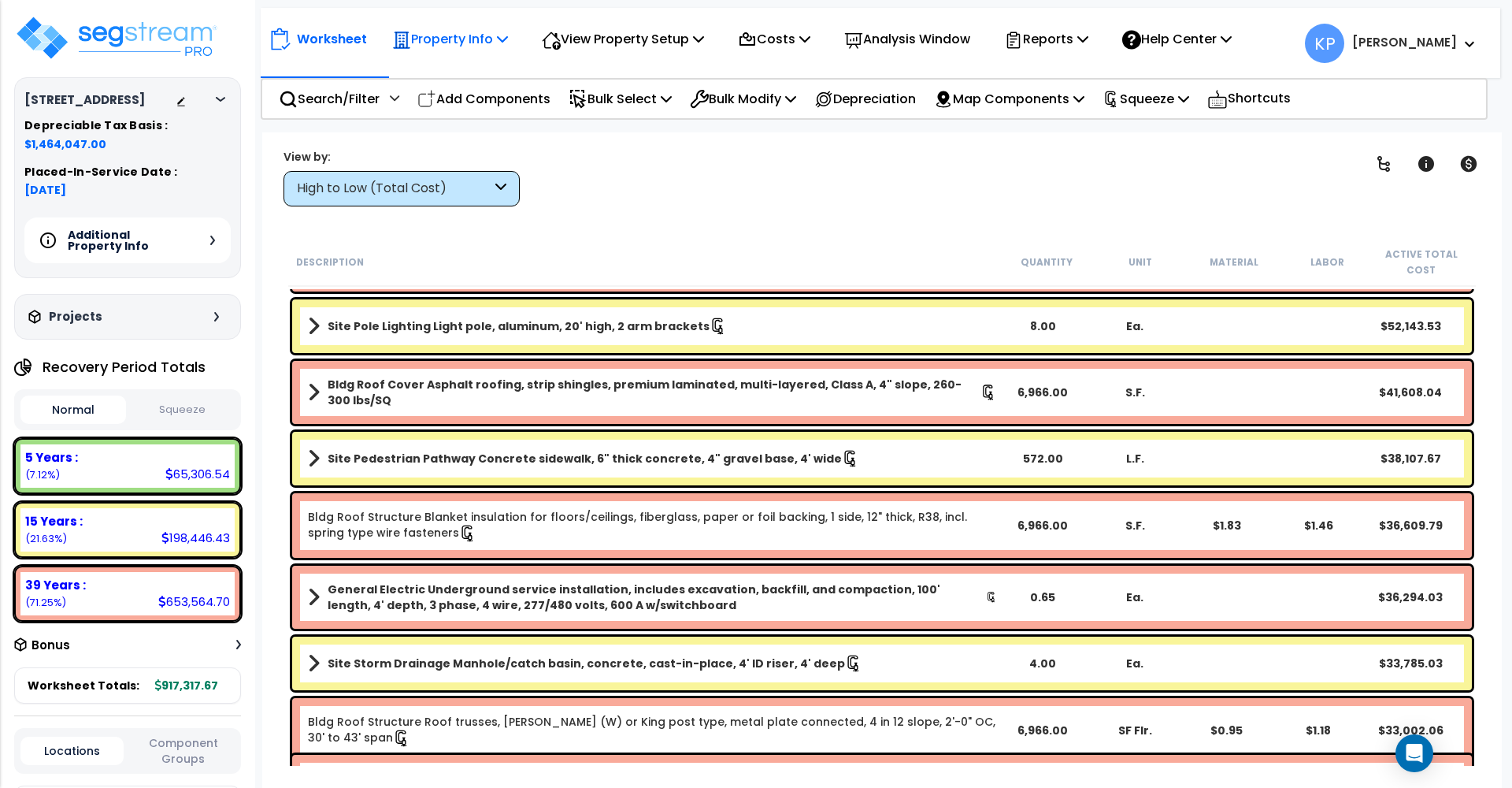
click at [449, 38] on p "Property Info" at bounding box center [450, 39] width 116 height 21
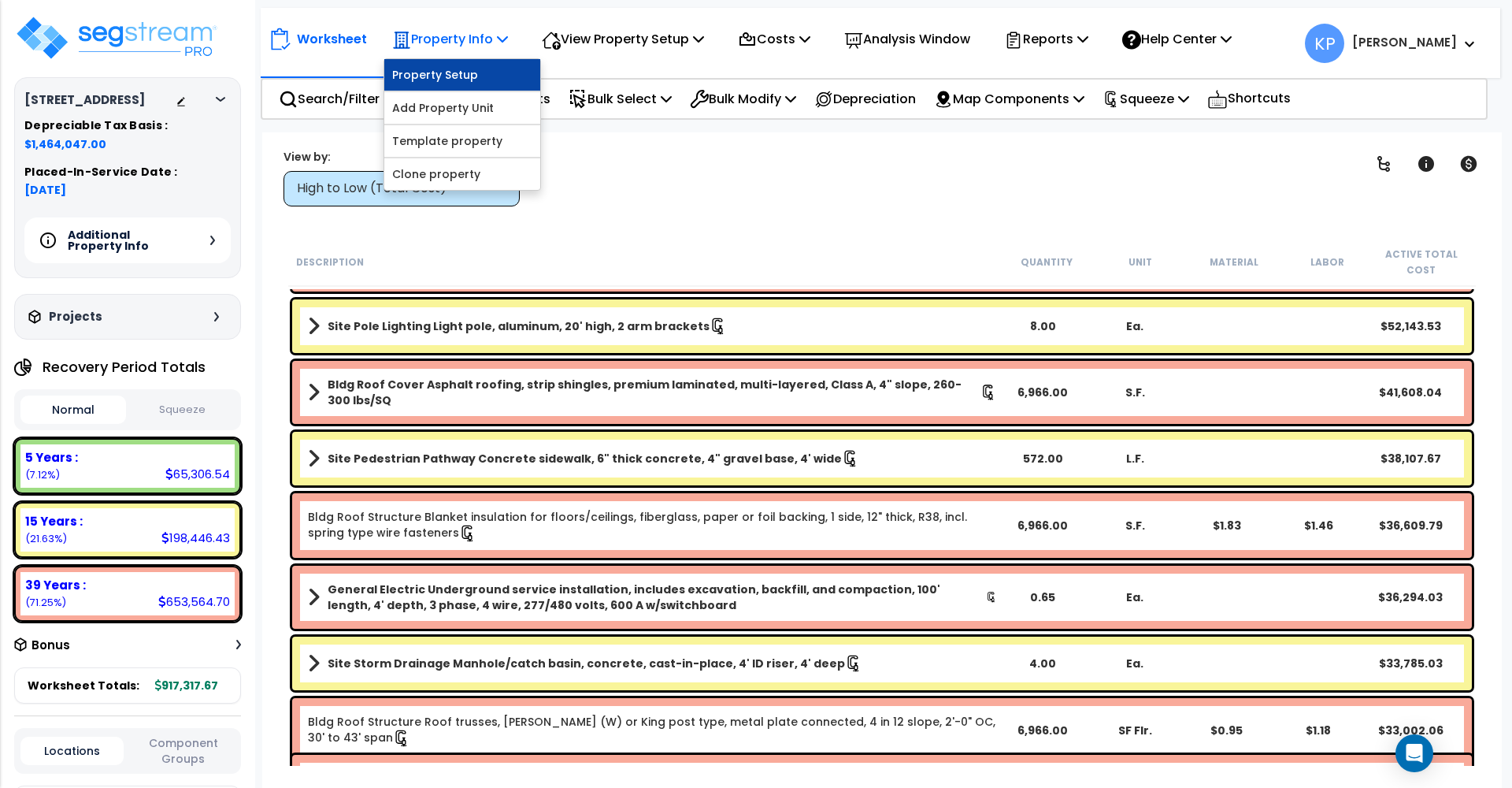
click at [444, 78] on link "Property Setup" at bounding box center [462, 74] width 156 height 31
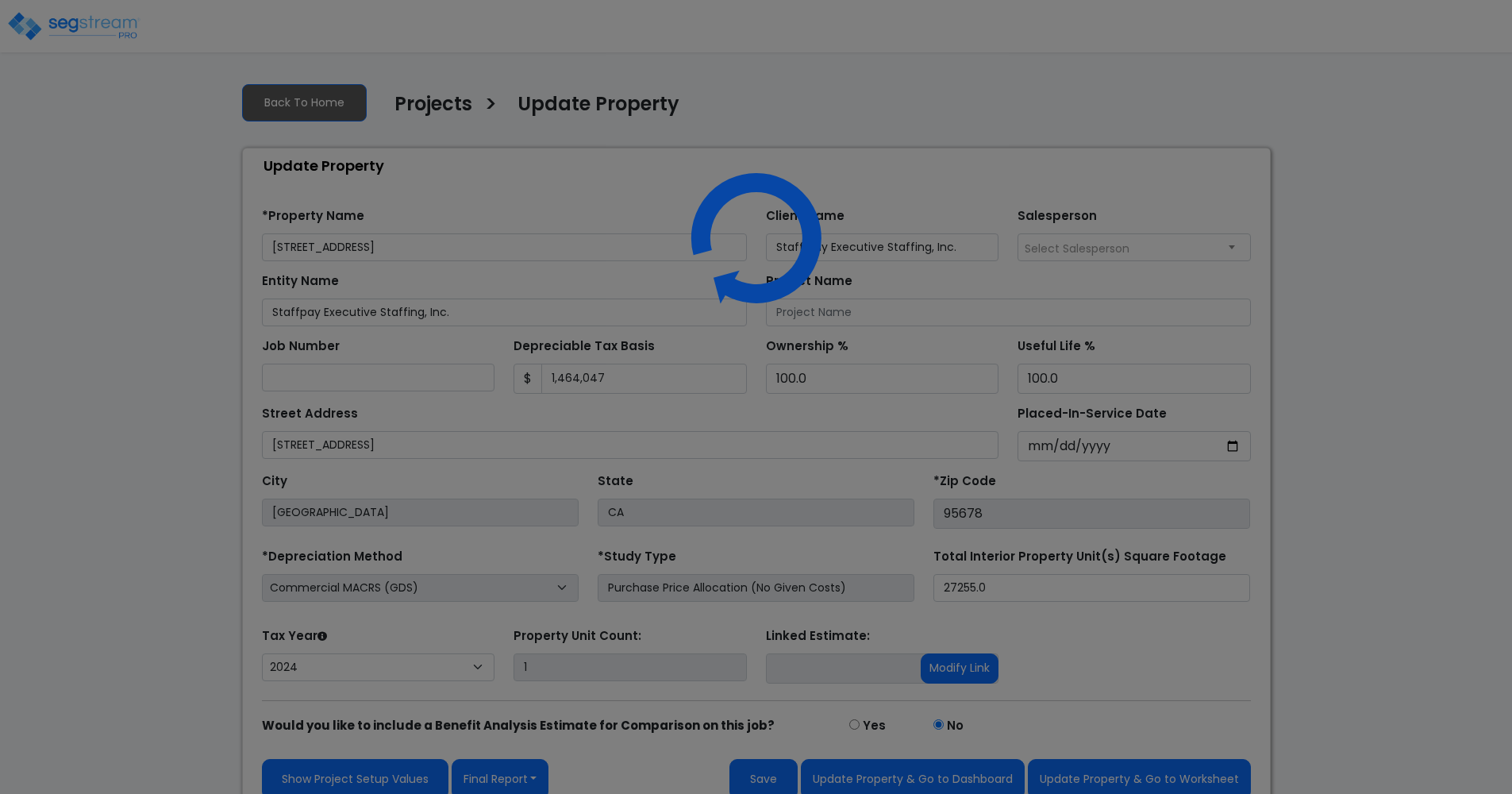
select select "2024"
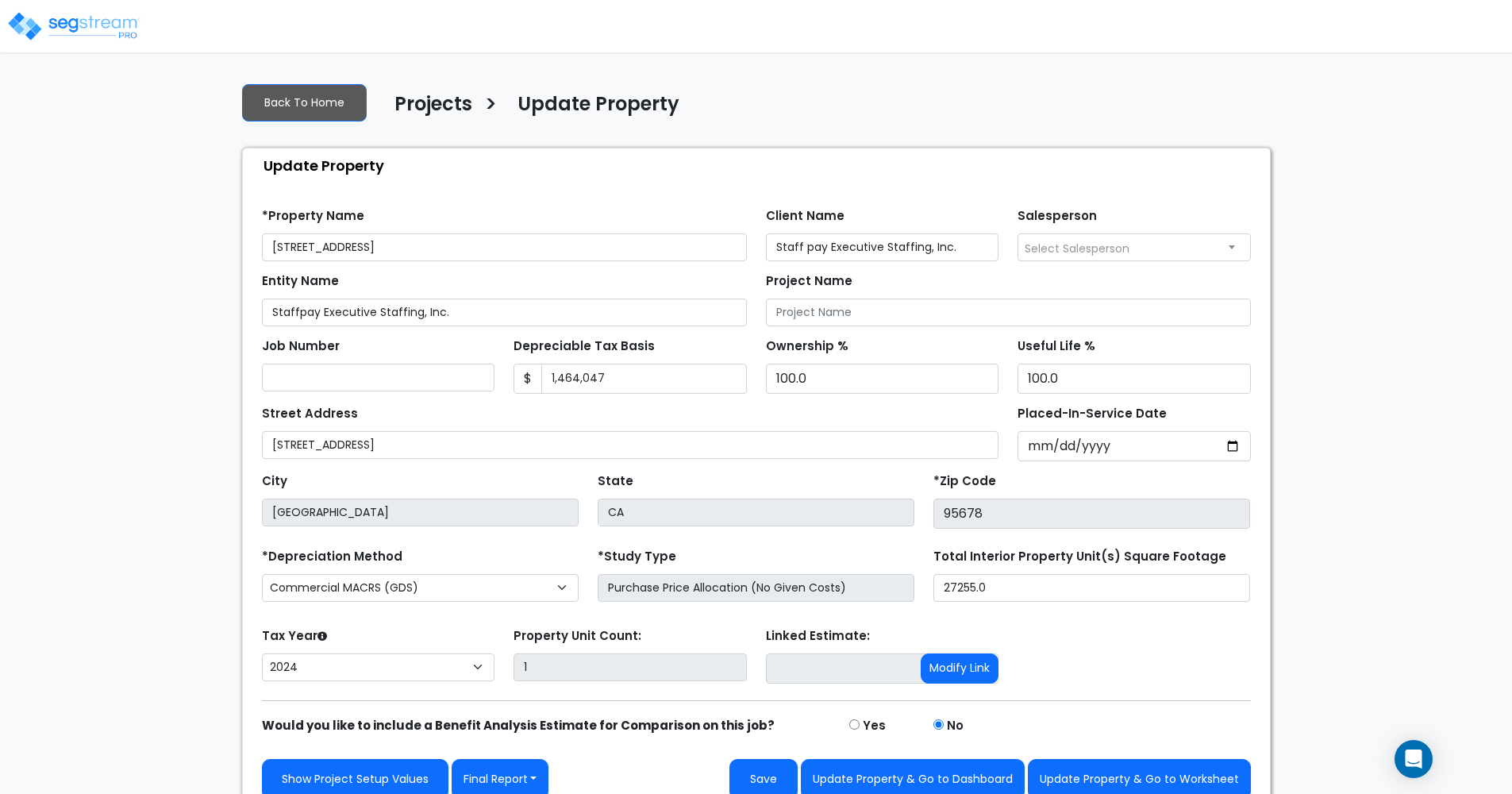
scroll to position [4, 0]
